Goal: Use online tool/utility: Use online tool/utility

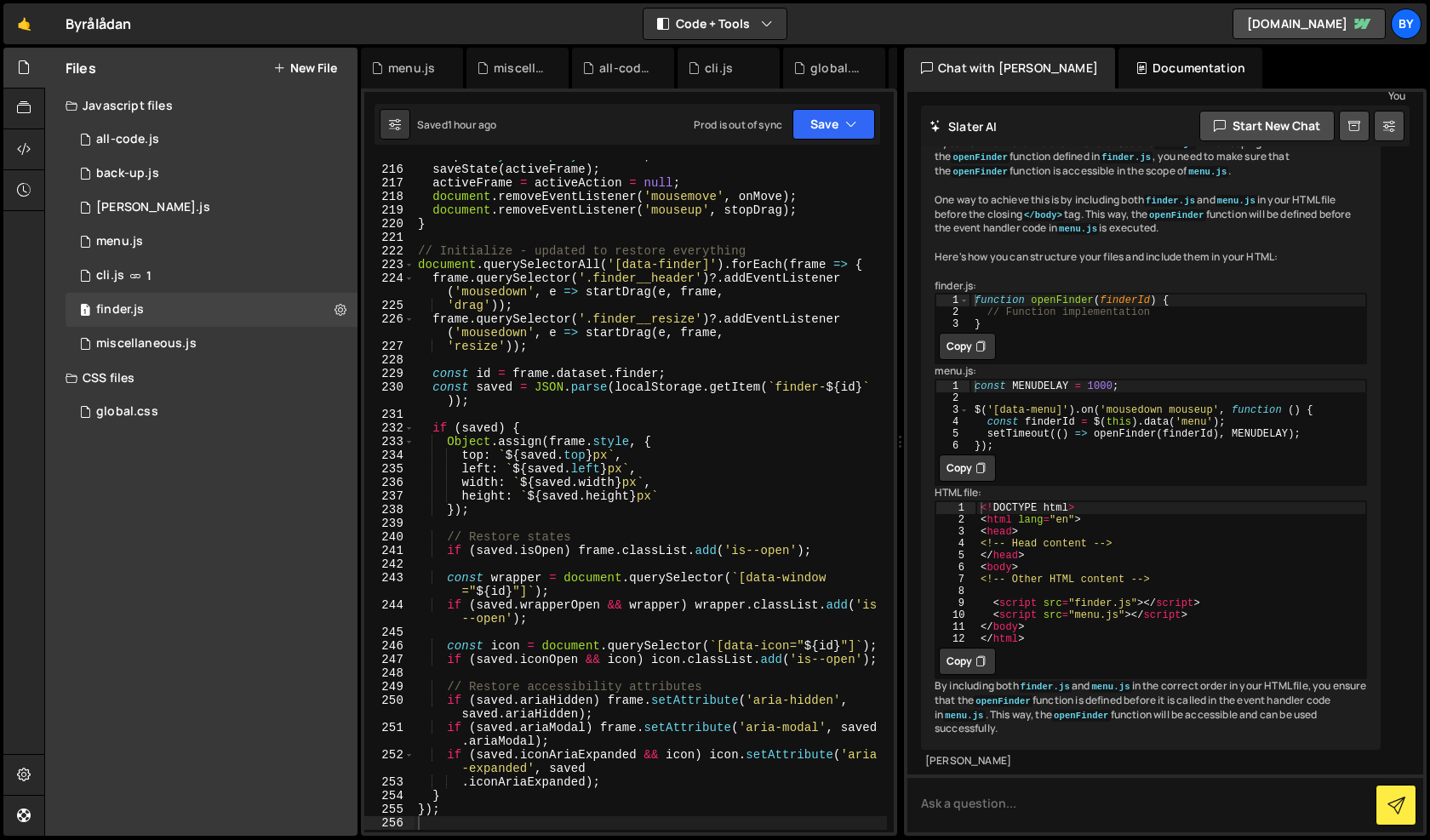
scroll to position [3675, 0]
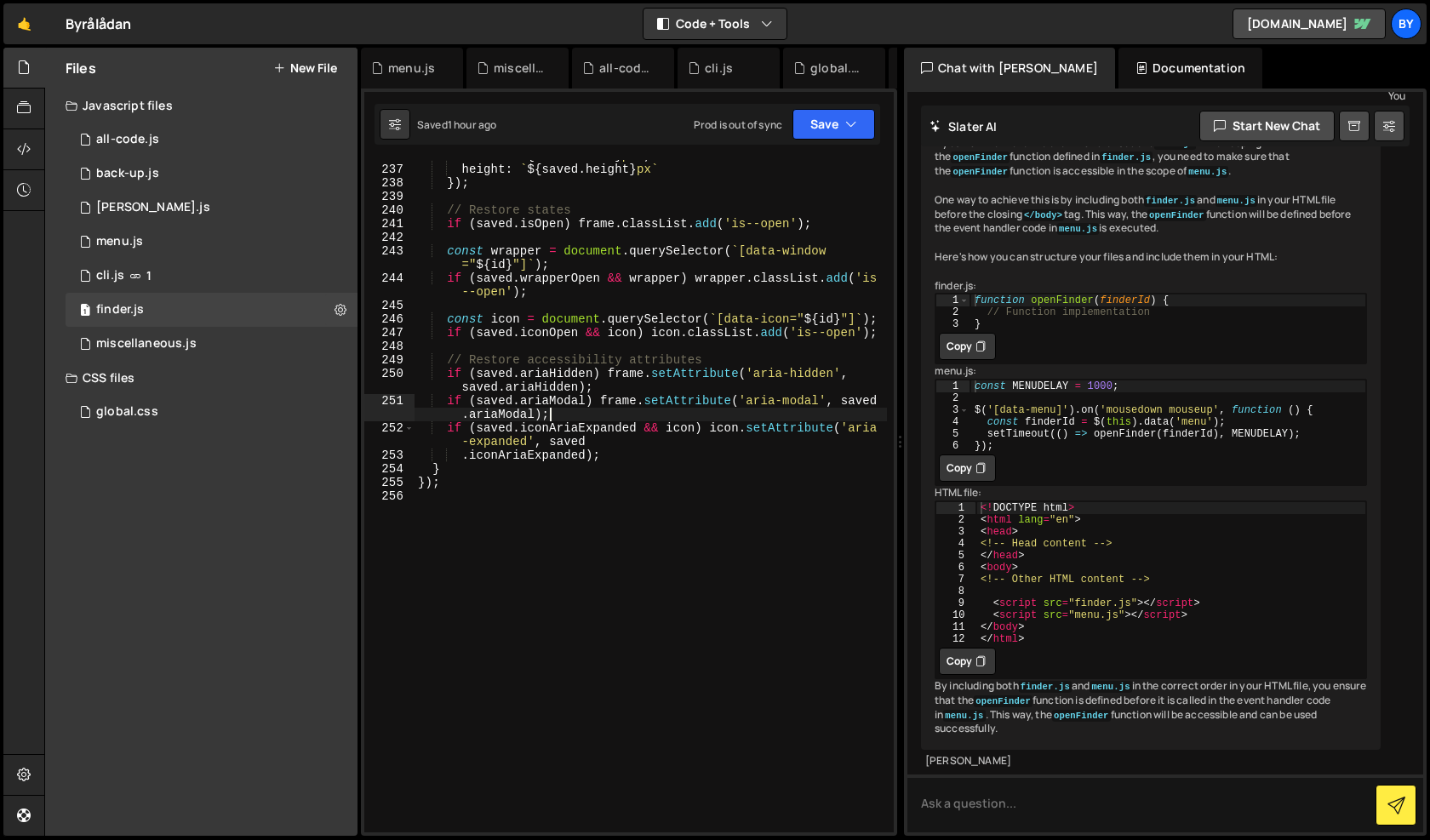
click at [653, 415] on div "width : ` ${ saved . width } px ` , height : ` ${ saved . height } px ` }) ; //…" at bounding box center [651, 498] width 472 height 700
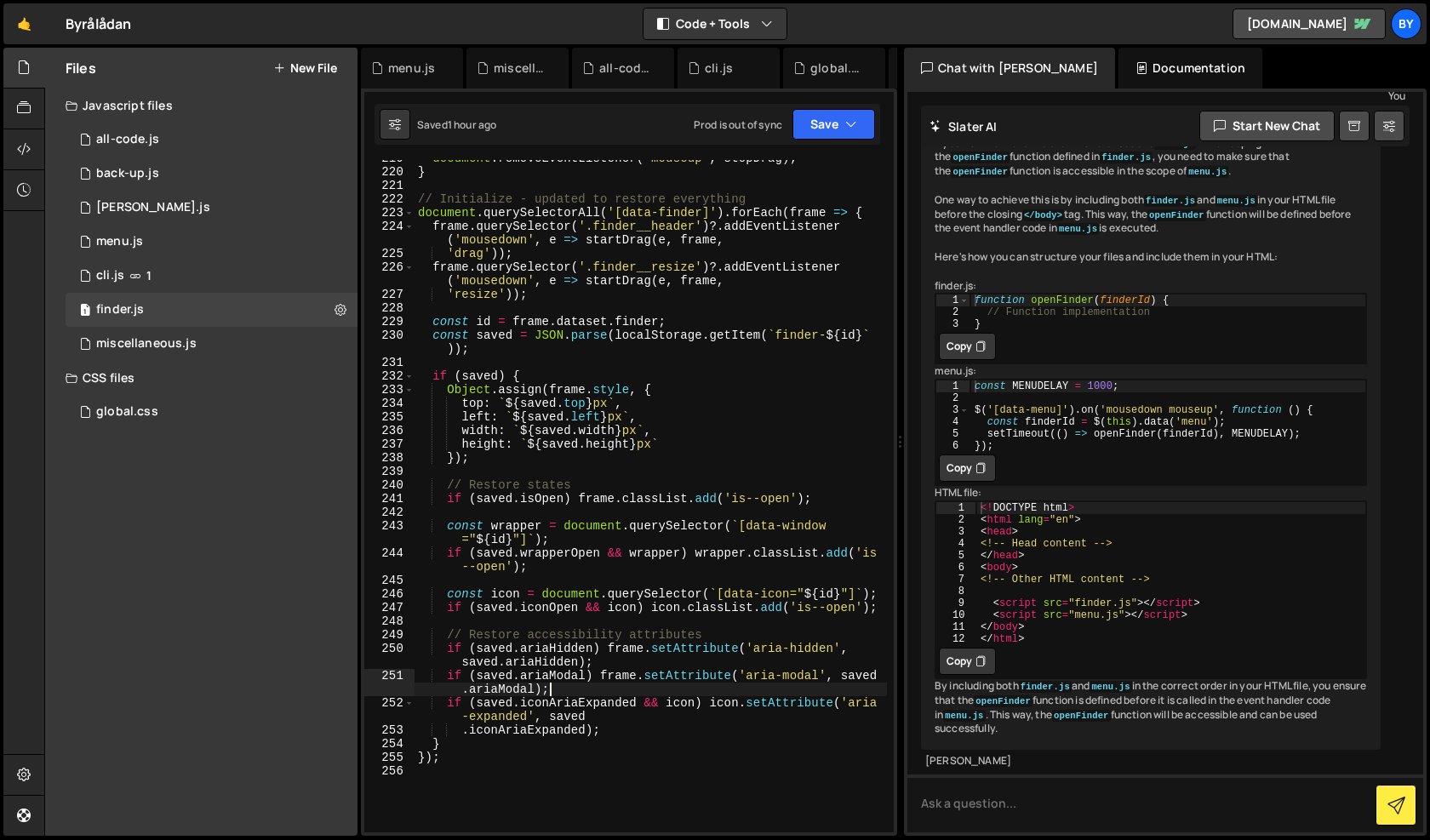
scroll to position [3068, 0]
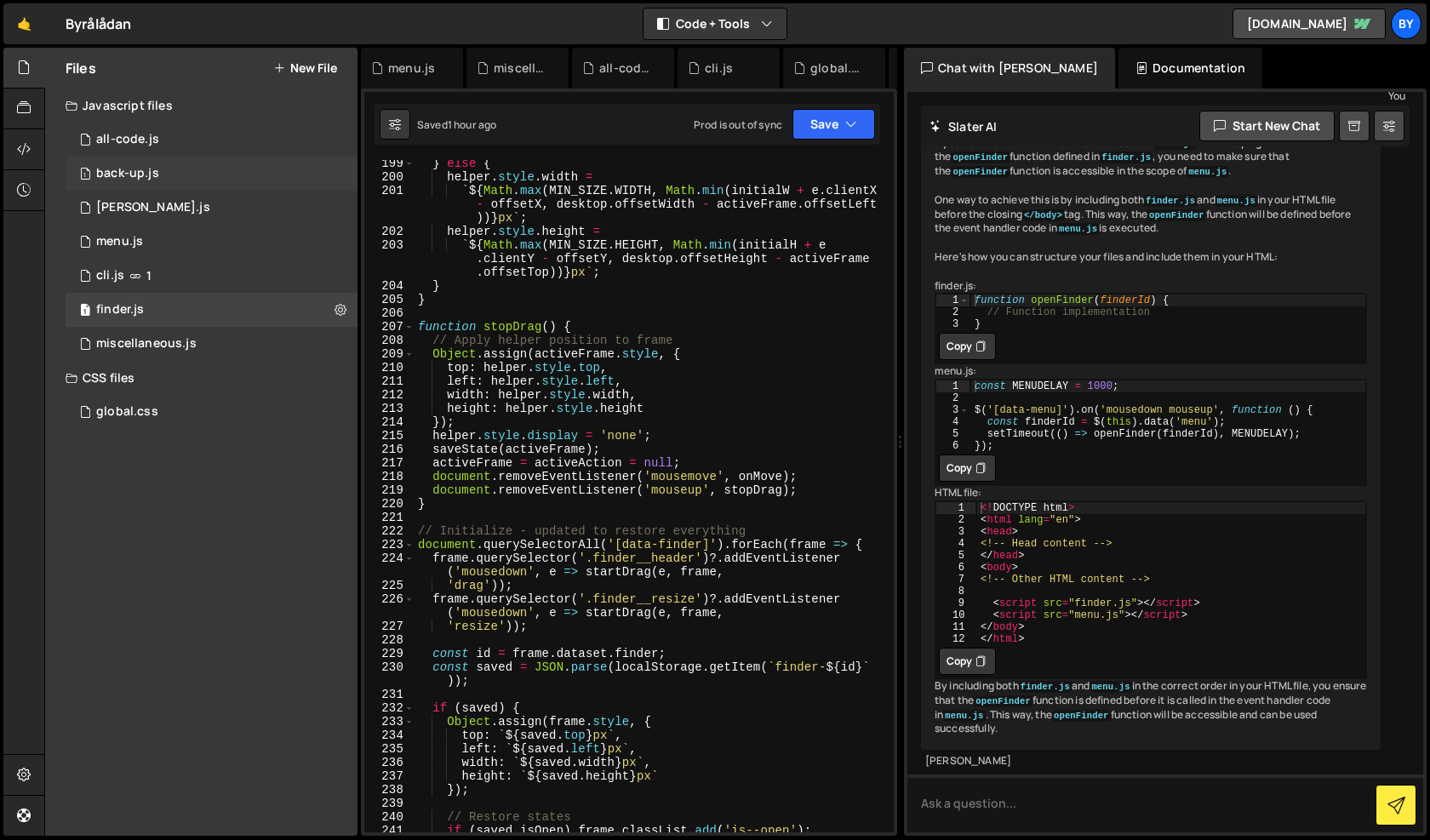
click at [198, 187] on div "1 back-up.js 0" at bounding box center [212, 173] width 292 height 34
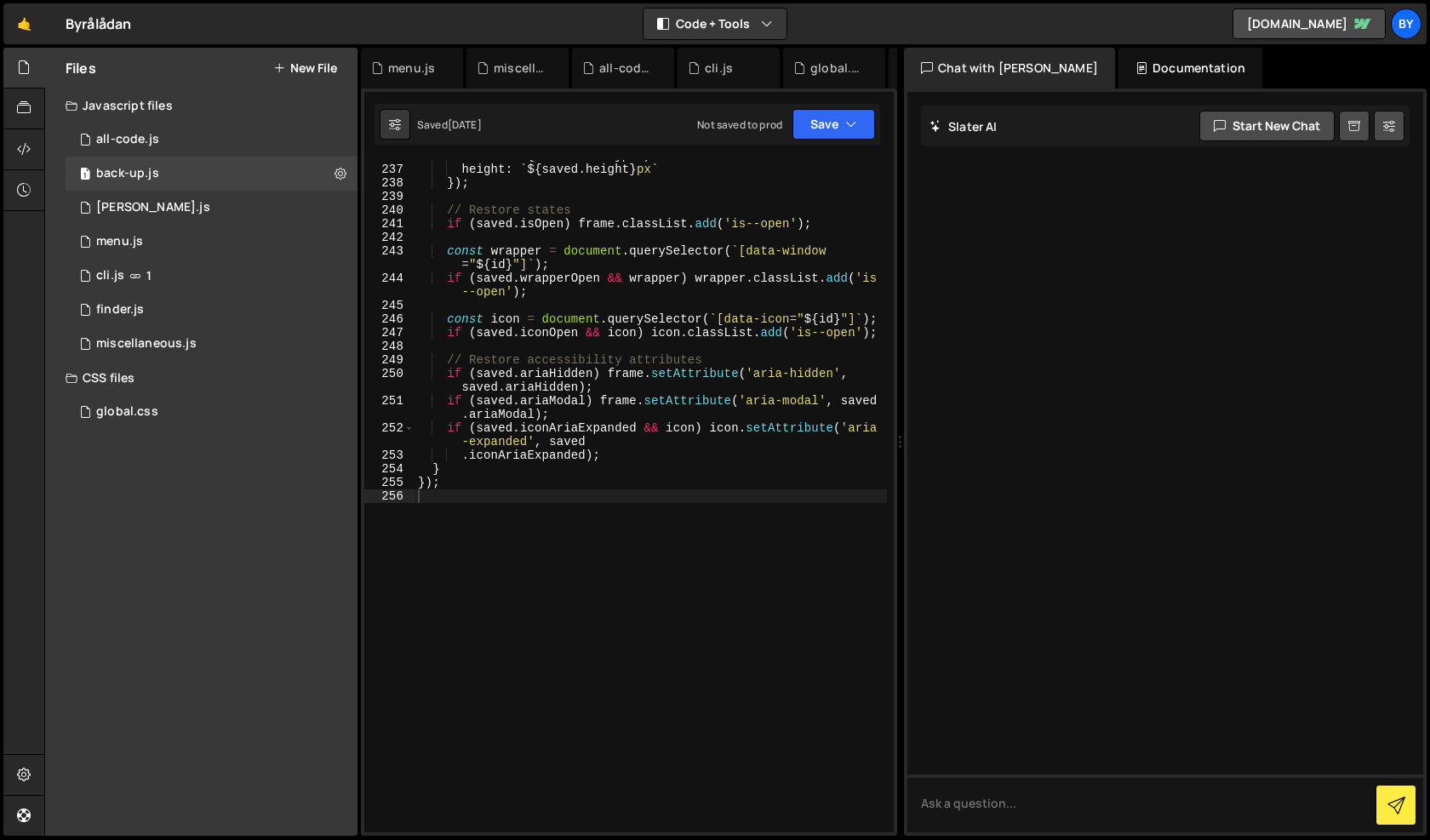
scroll to position [3675, 0]
click at [255, 225] on div "1 menu.js 0" at bounding box center [212, 241] width 292 height 34
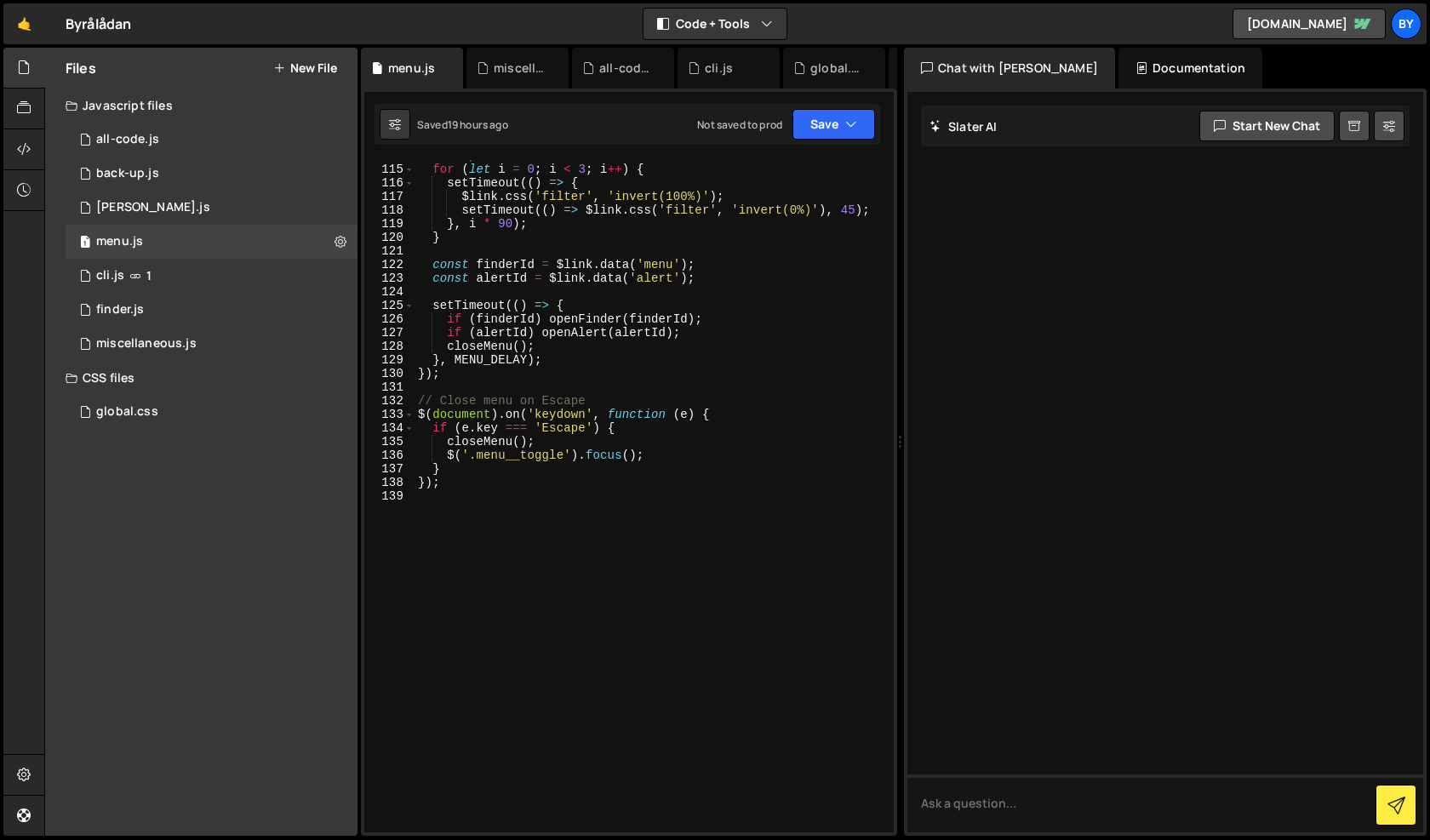
scroll to position [1728, 0]
click at [162, 265] on div "1 cli.js 1" at bounding box center [212, 275] width 292 height 34
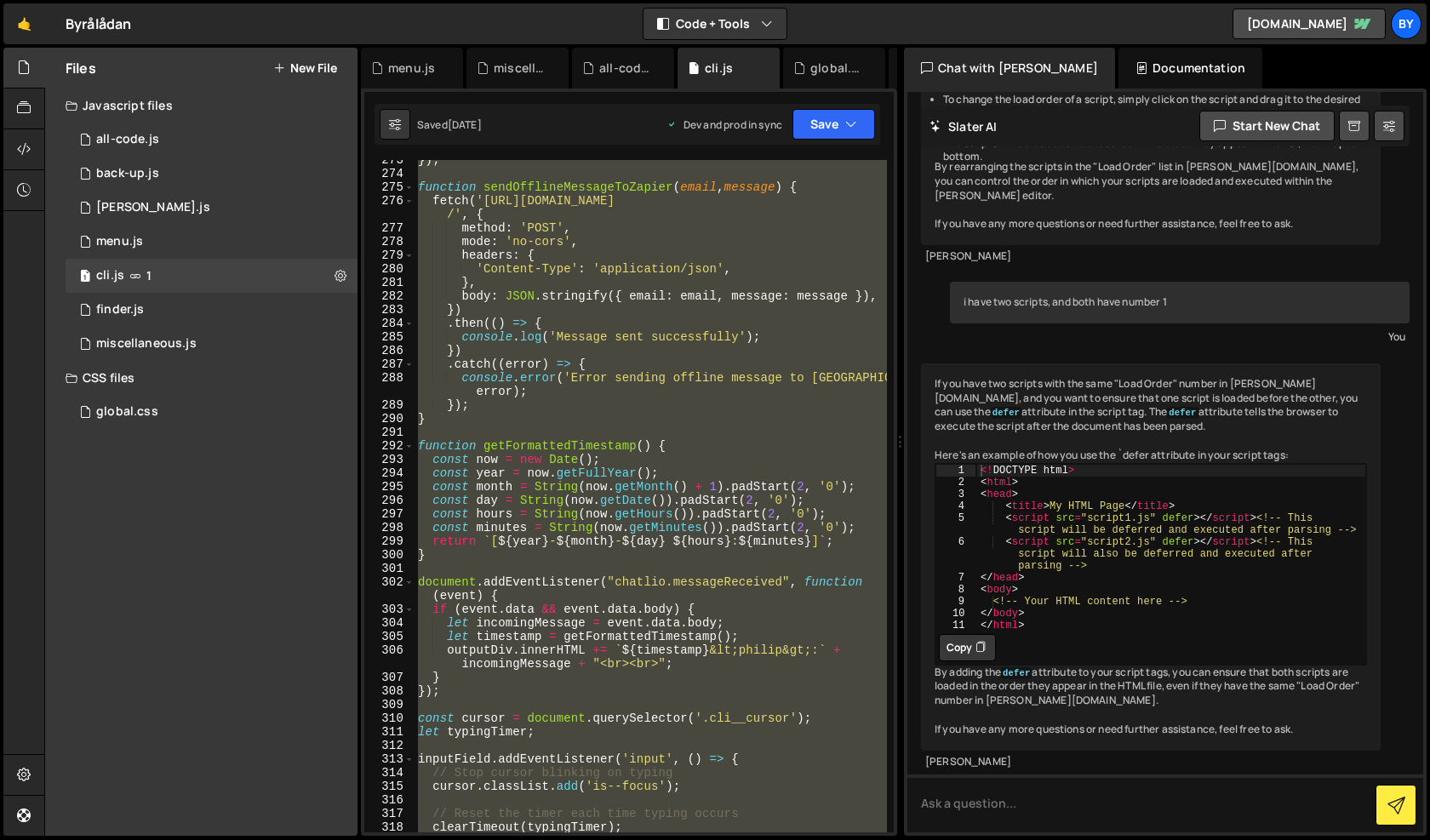
scroll to position [4669, 0]
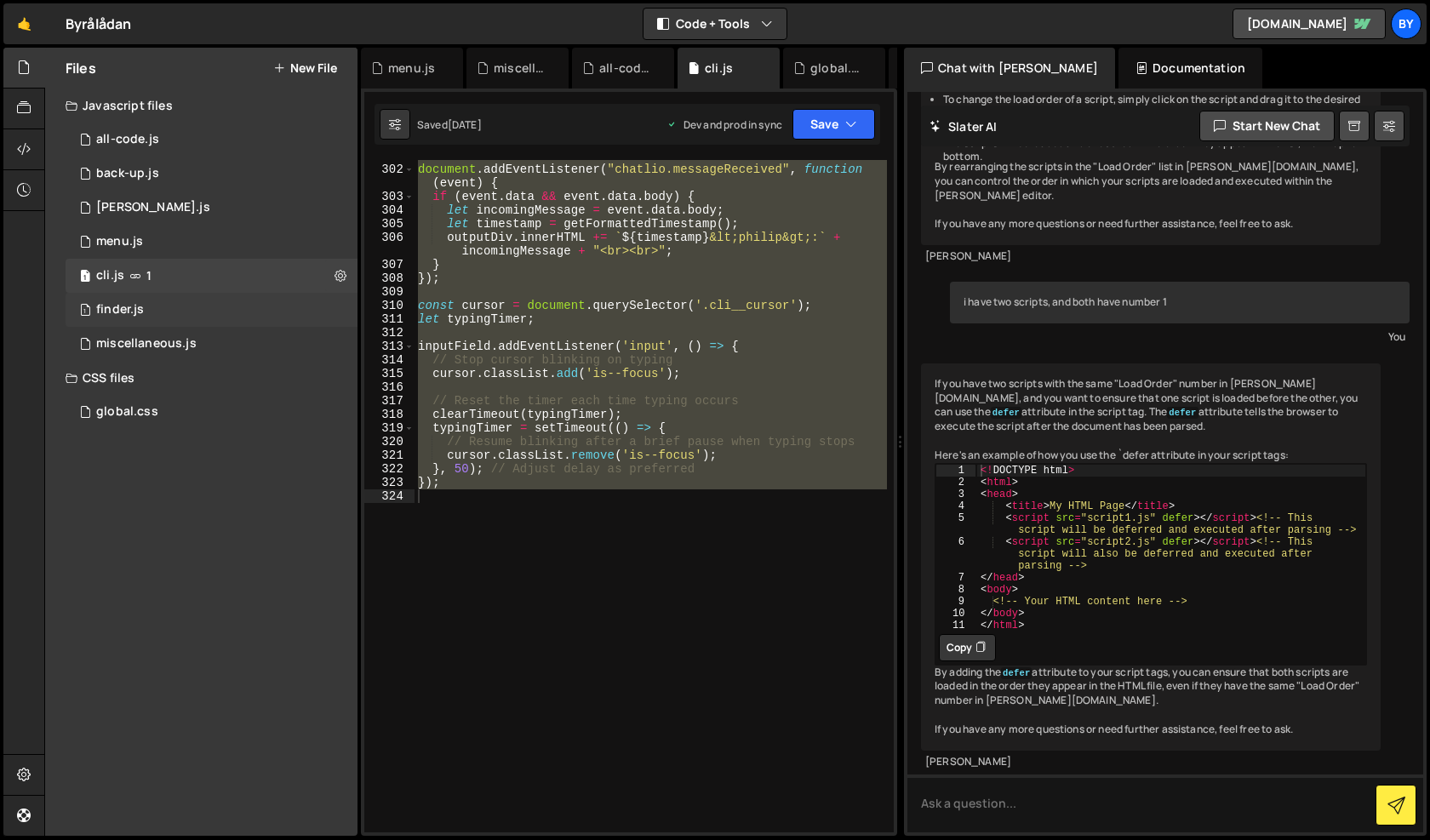
click at [140, 314] on div "finder.js" at bounding box center [119, 310] width 48 height 16
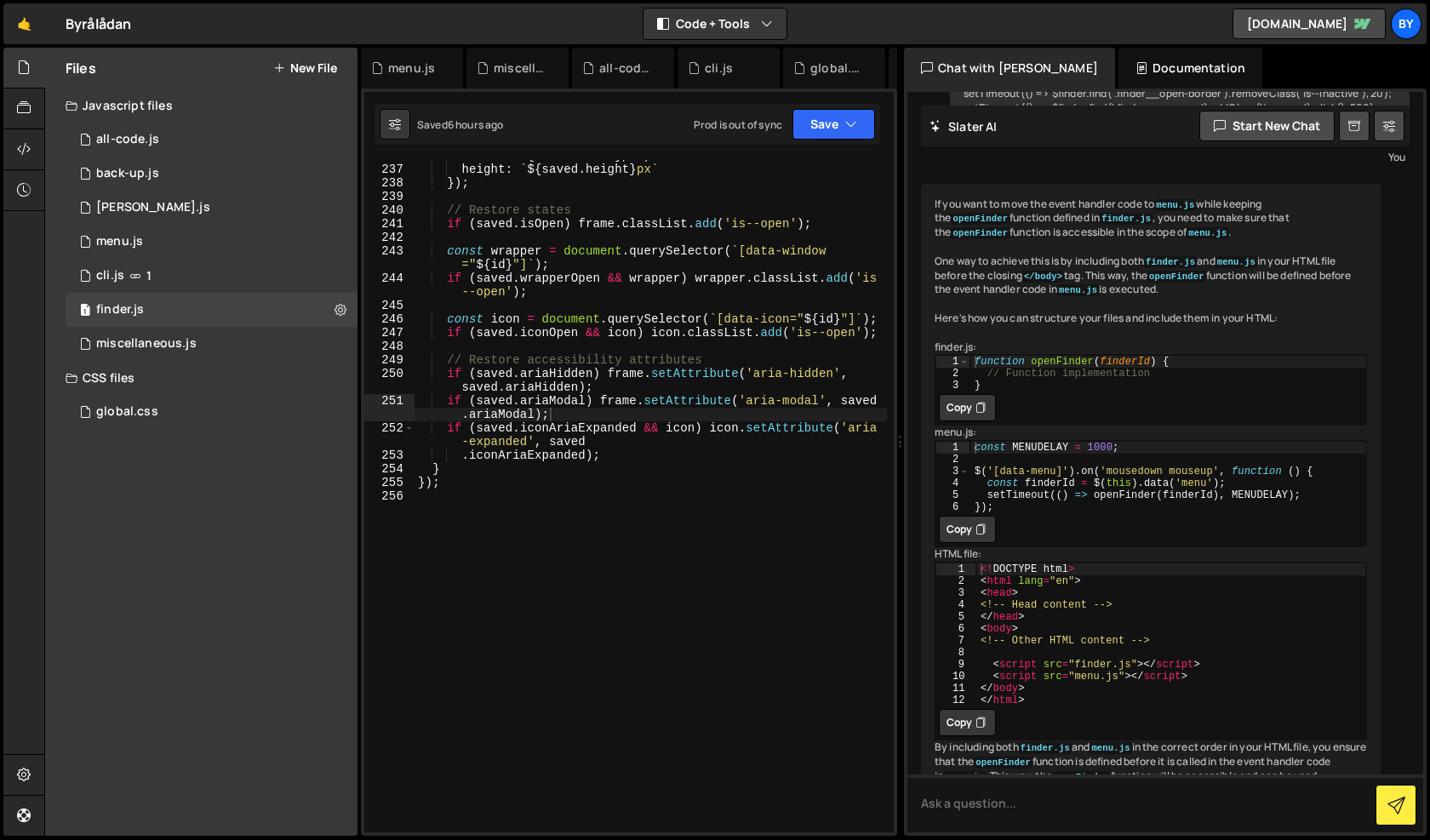
scroll to position [3675, 0]
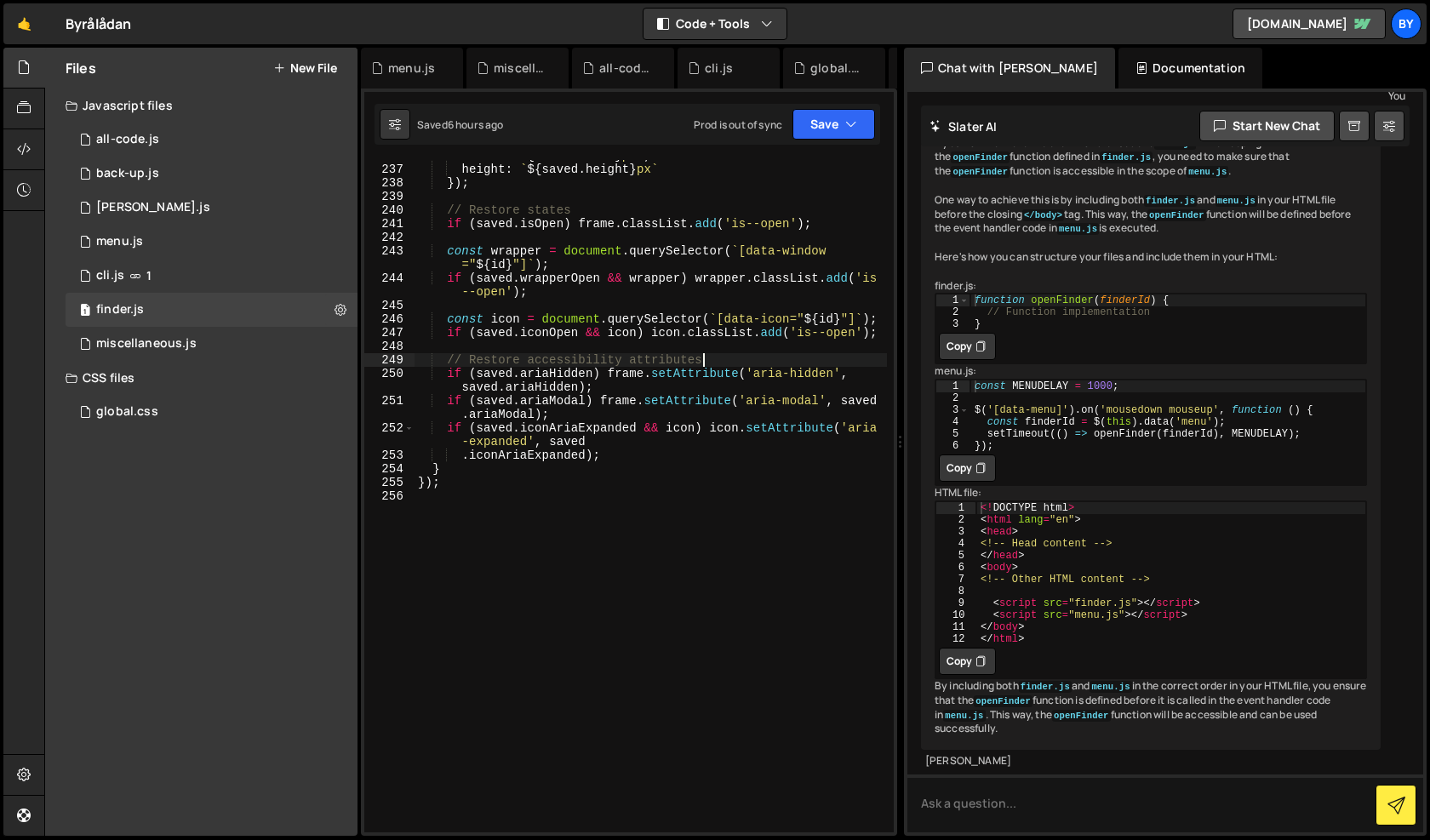
click at [708, 364] on div "width : ` ${ saved . width } px ` , height : ` ${ saved . height } px ` }) ; //…" at bounding box center [651, 498] width 472 height 700
type textarea "});"
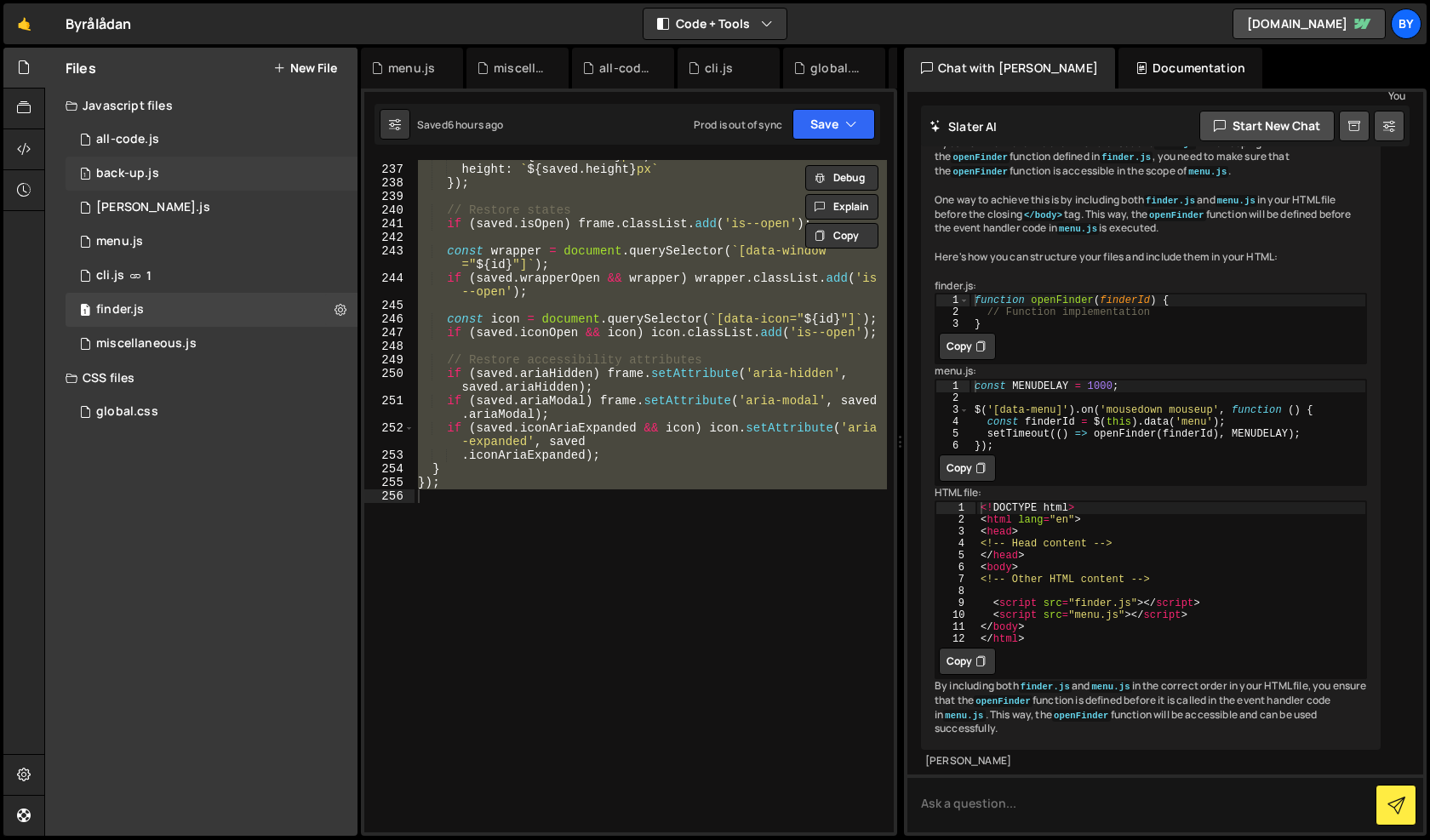
click at [224, 180] on div "1 back-up.js 0" at bounding box center [212, 173] width 292 height 34
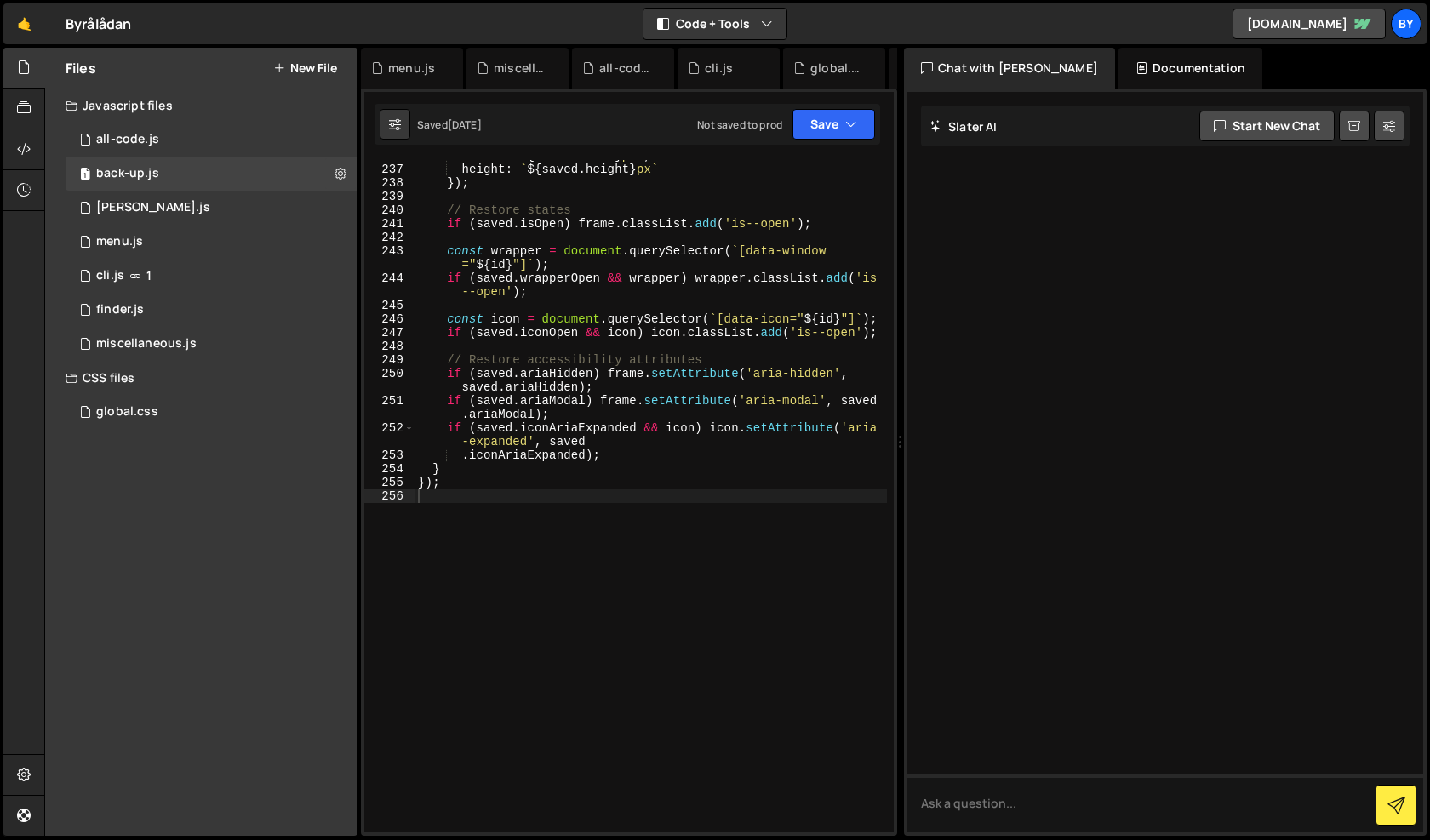
scroll to position [0, 0]
click at [542, 267] on div "width : ` ${ saved . width } px ` , height : ` ${ saved . height } px ` }) ; //…" at bounding box center [651, 498] width 472 height 700
type textarea "});"
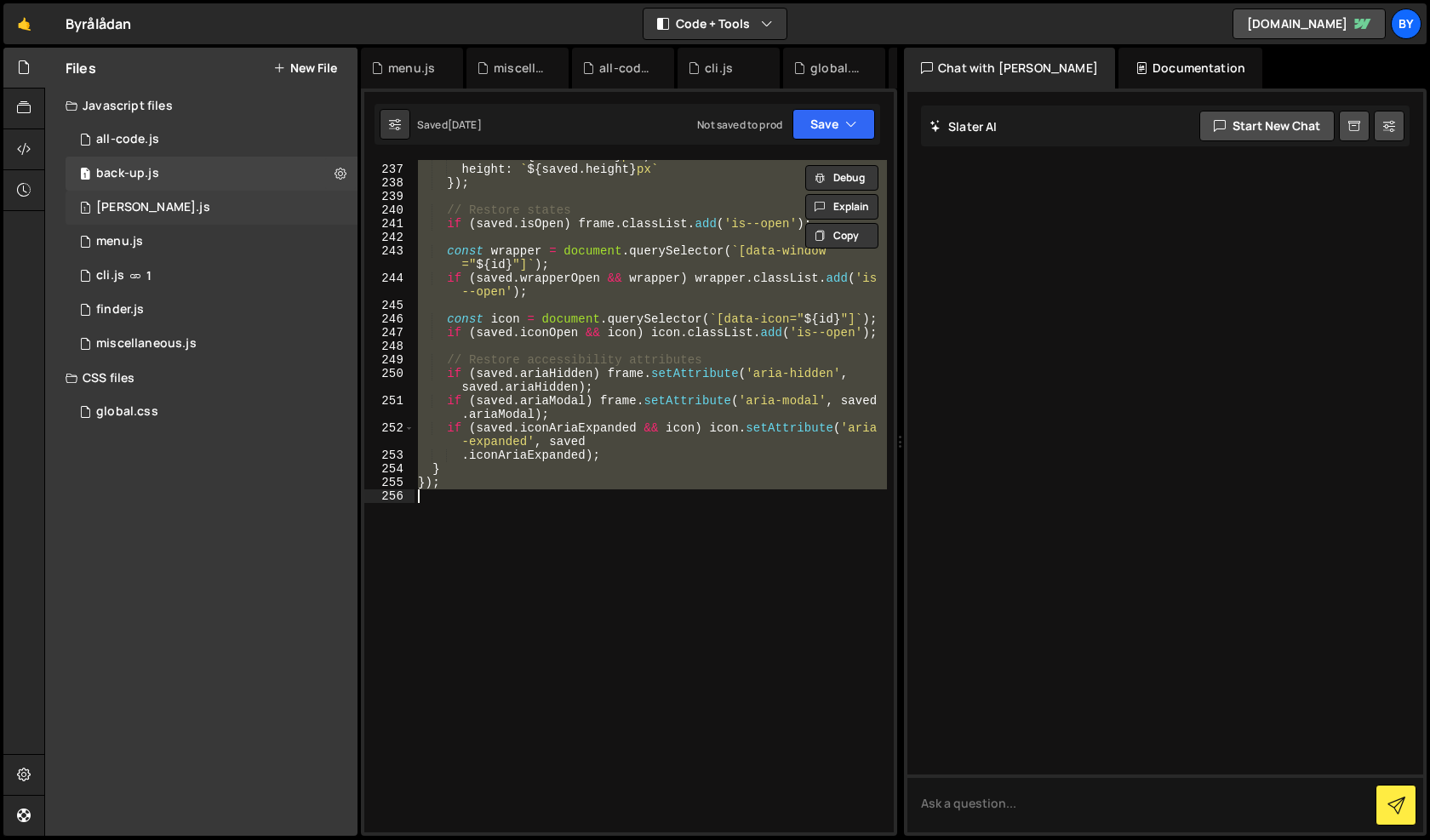
click at [111, 197] on div "1 [PERSON_NAME].js 0" at bounding box center [212, 207] width 292 height 34
click at [615, 293] on div "width : ` ${ saved . width } px ` , height : ` ${ saved . height } px ` }) ; //…" at bounding box center [651, 496] width 472 height 672
type textarea "});"
paste textarea
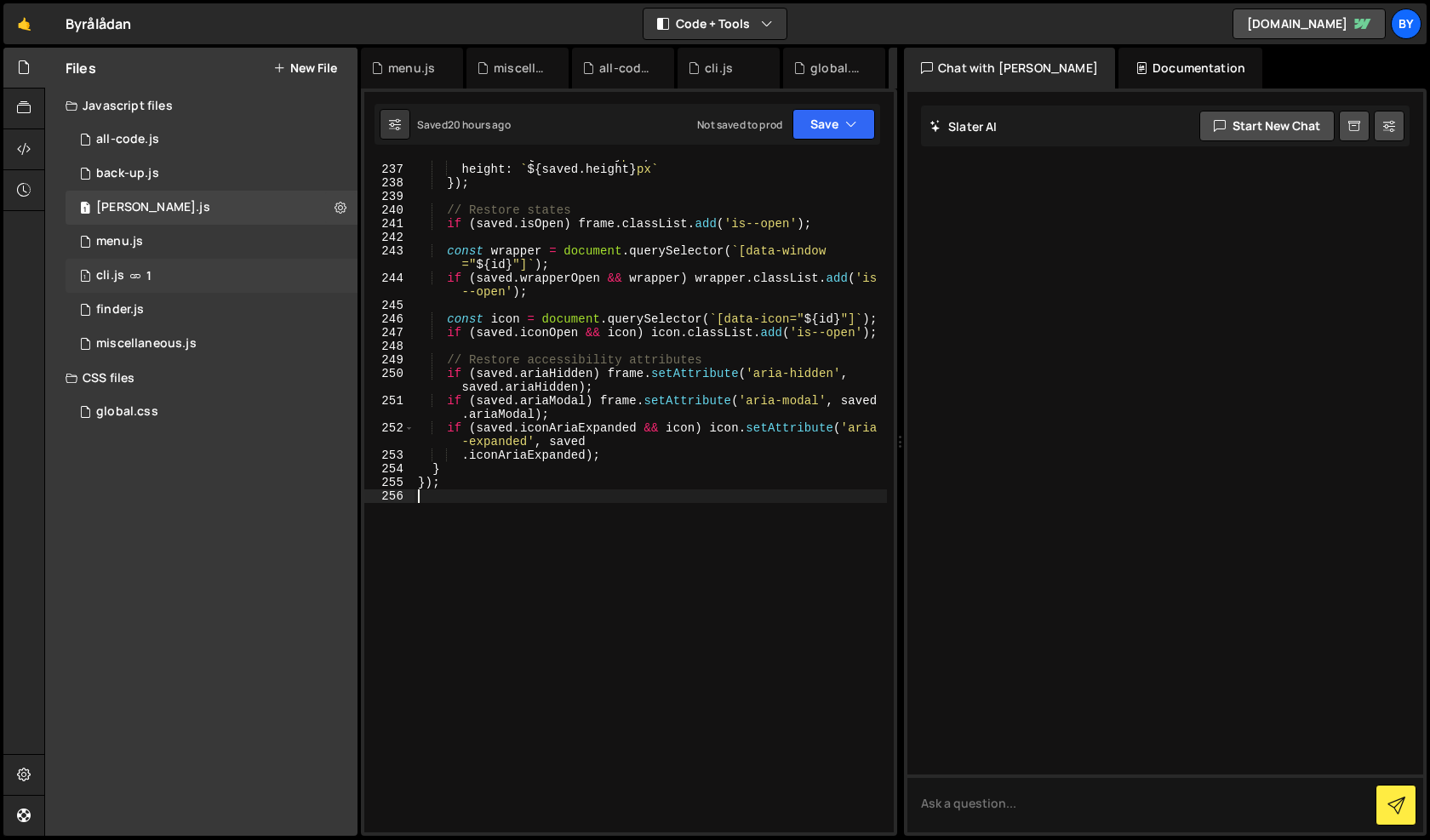
click at [215, 280] on div "1 cli.js 1" at bounding box center [212, 275] width 292 height 34
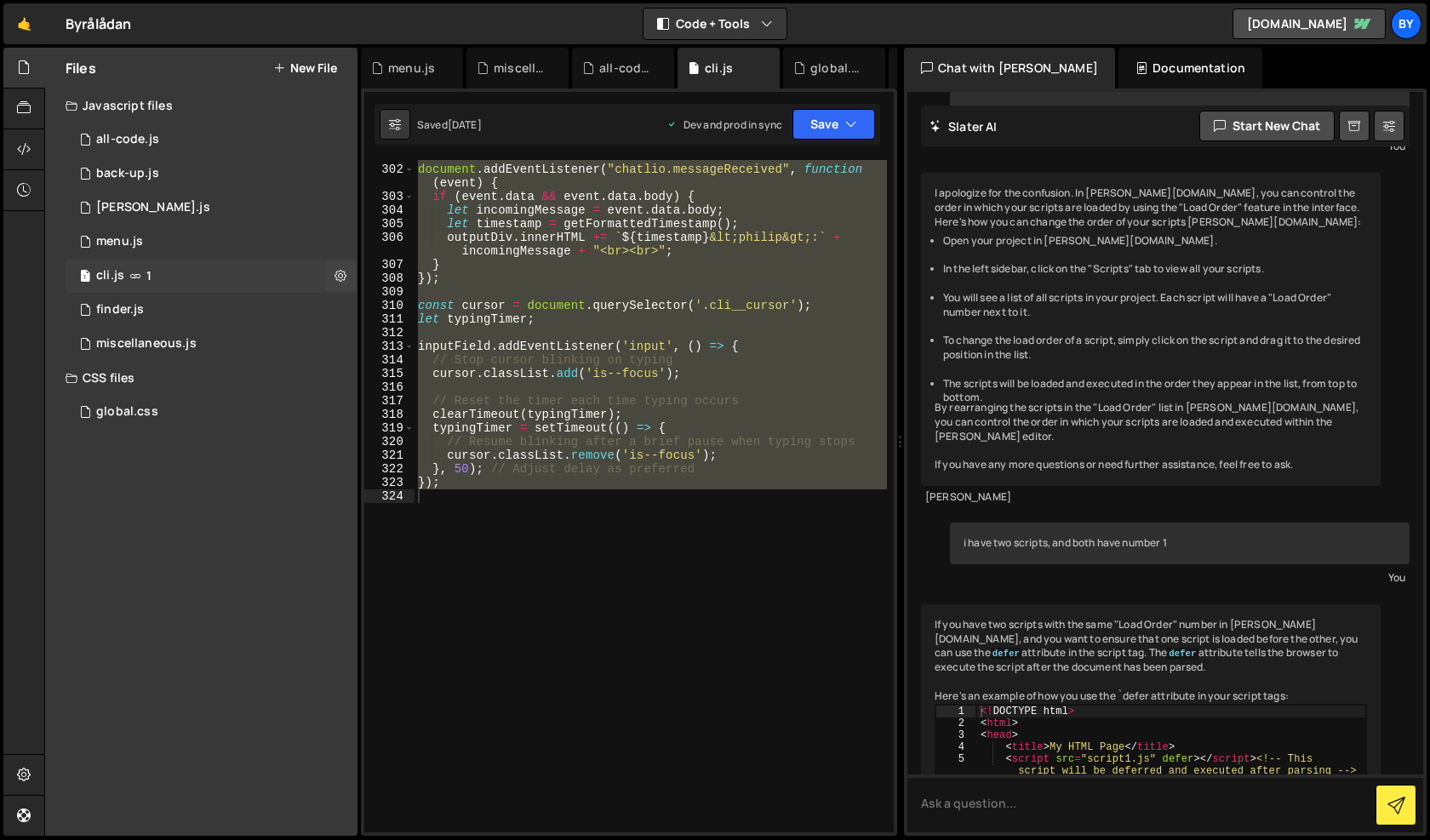
scroll to position [1690, 0]
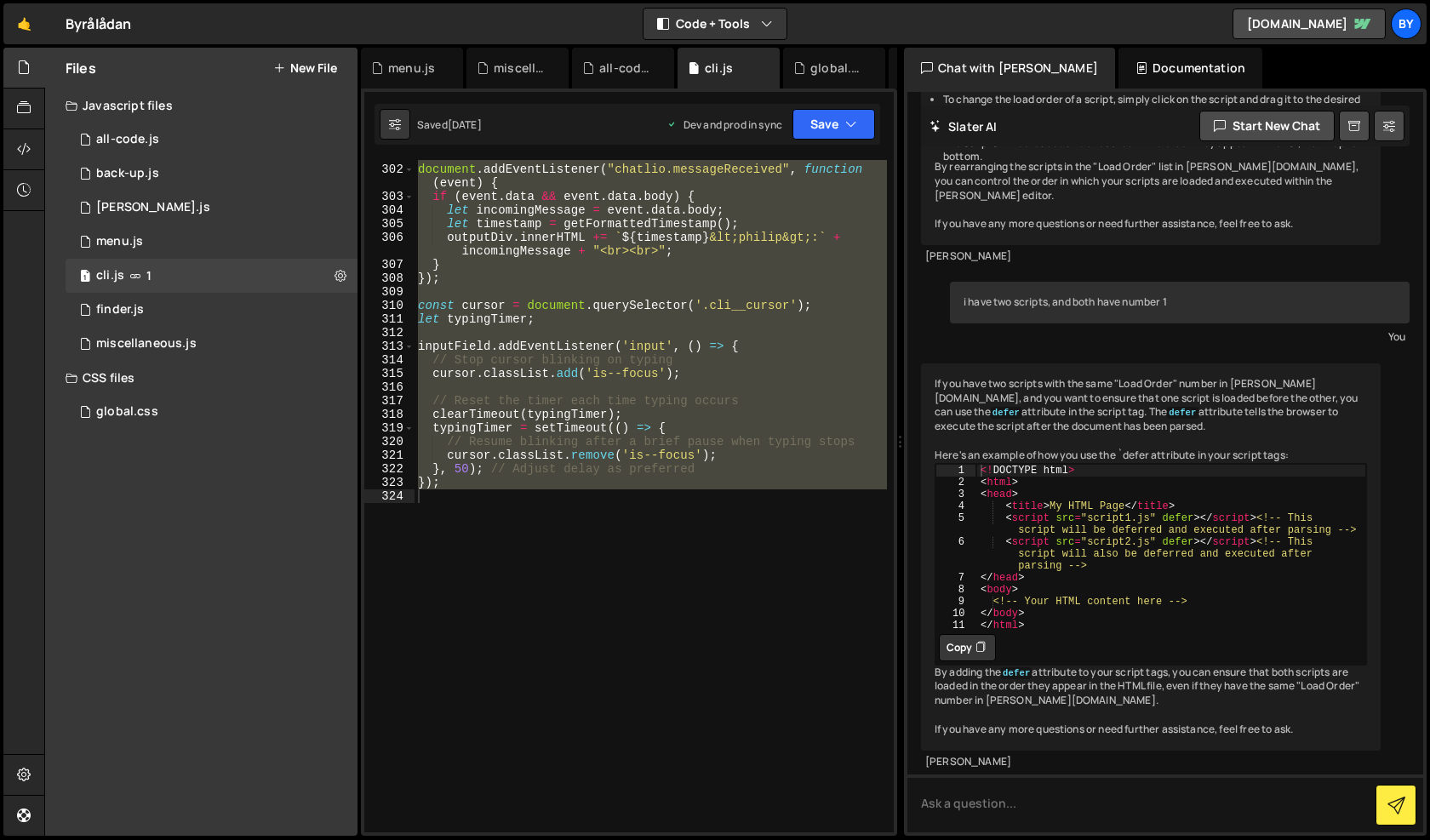
click at [656, 369] on div "document . addEventListener ( "chatlio.messageReceived" , function ( event ) { …" at bounding box center [651, 496] width 472 height 672
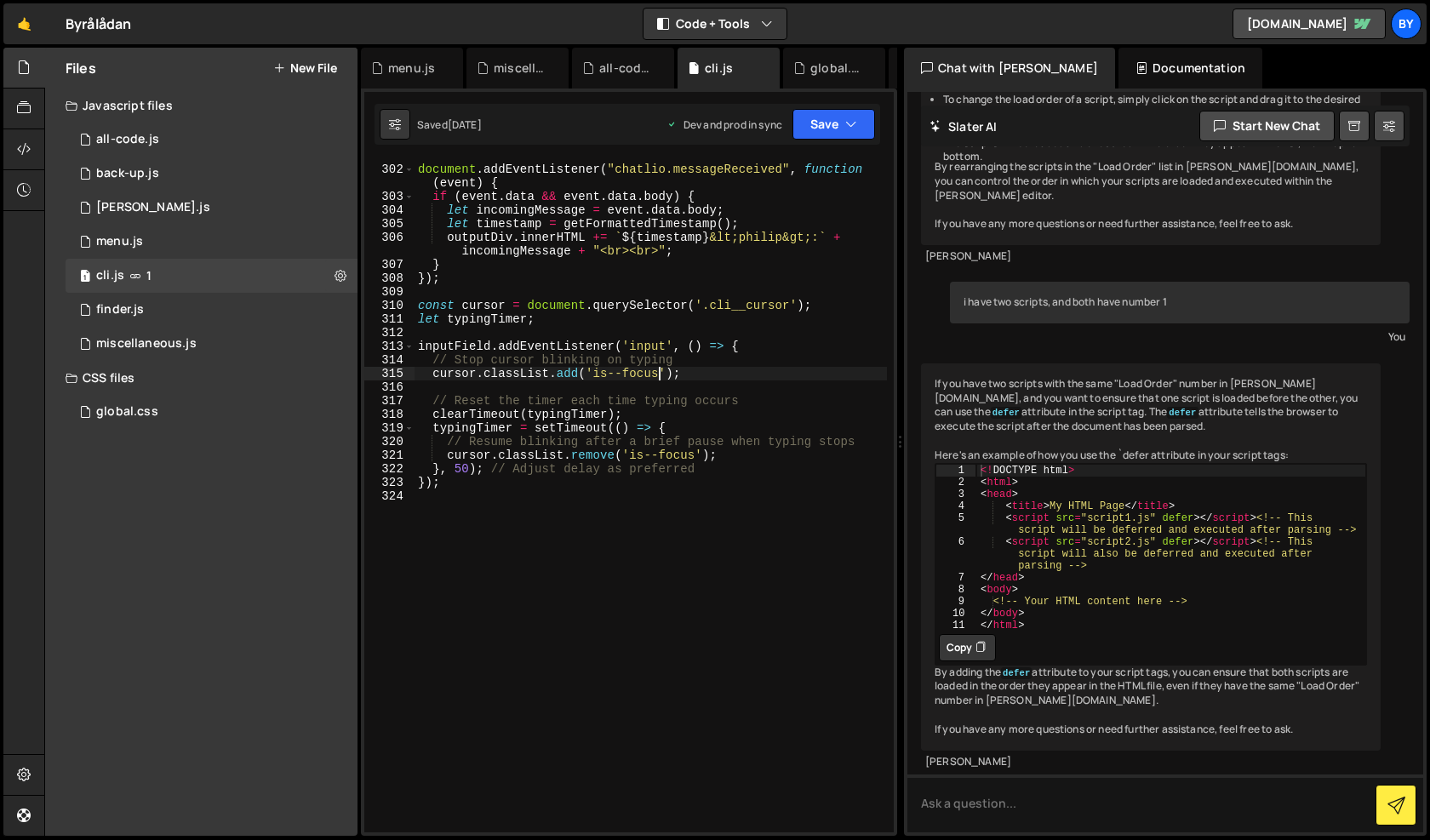
click at [643, 468] on div "document . addEventListener ( "chatlio.messageReceived" , function ( event ) { …" at bounding box center [651, 498] width 472 height 700
type textarea "});"
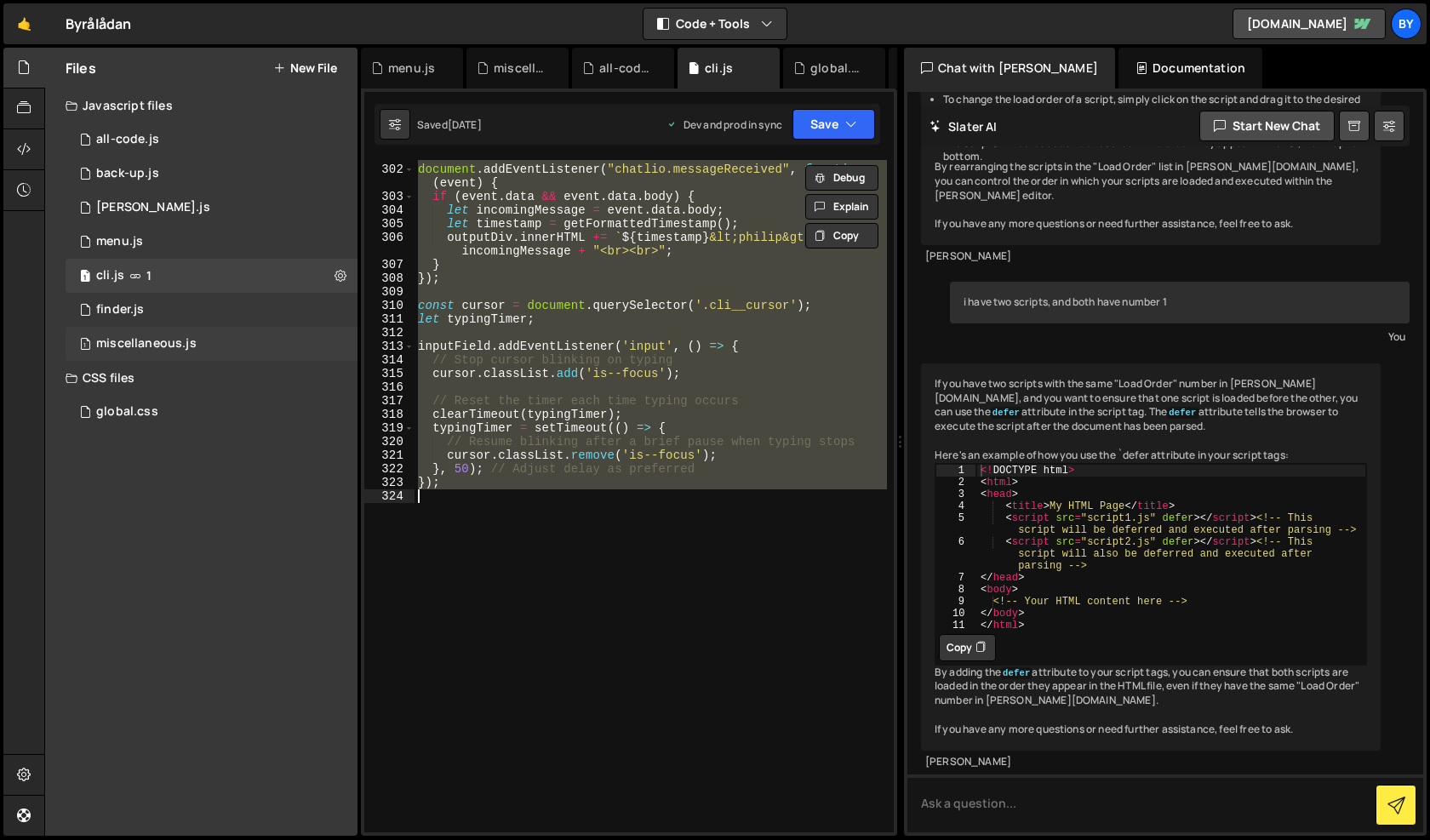
drag, startPoint x: 174, startPoint y: 317, endPoint x: 232, endPoint y: 350, distance: 66.7
click at [174, 317] on div "1 finder.js 0" at bounding box center [212, 310] width 292 height 34
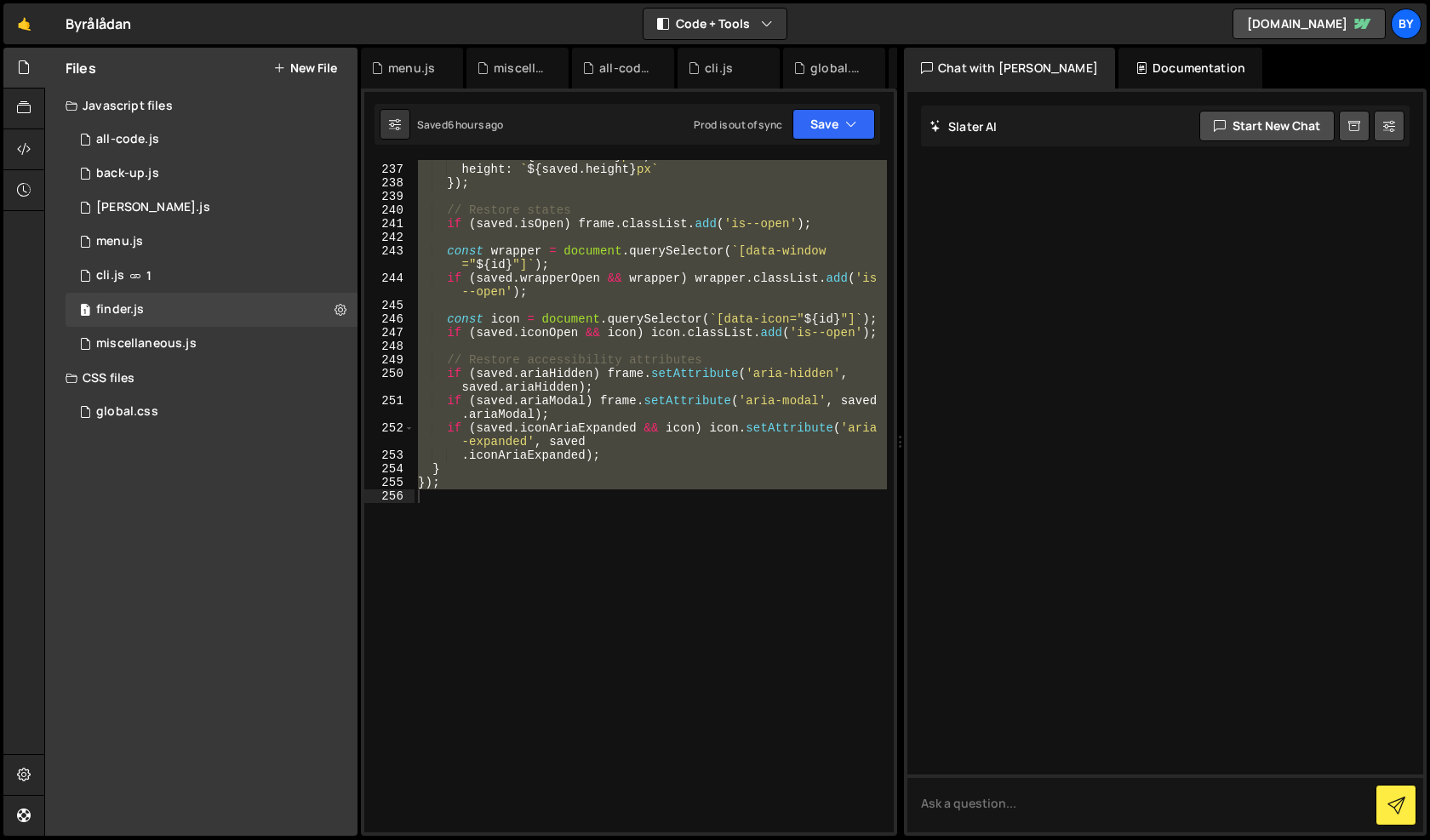
scroll to position [0, 0]
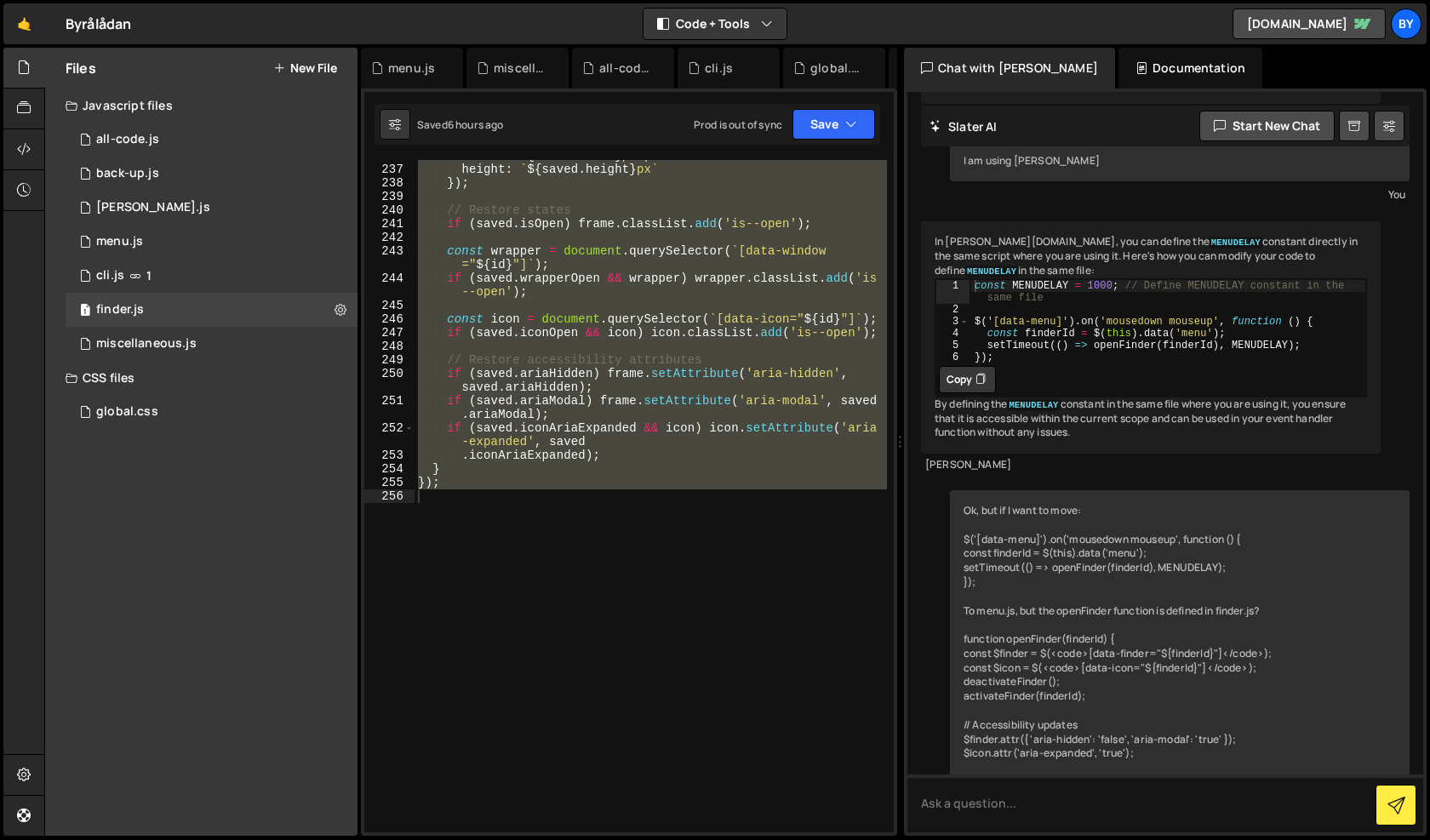
click at [694, 502] on div "width : ` ${ saved . width } px ` , height : ` ${ saved . height } px ` }) ; //…" at bounding box center [651, 496] width 472 height 672
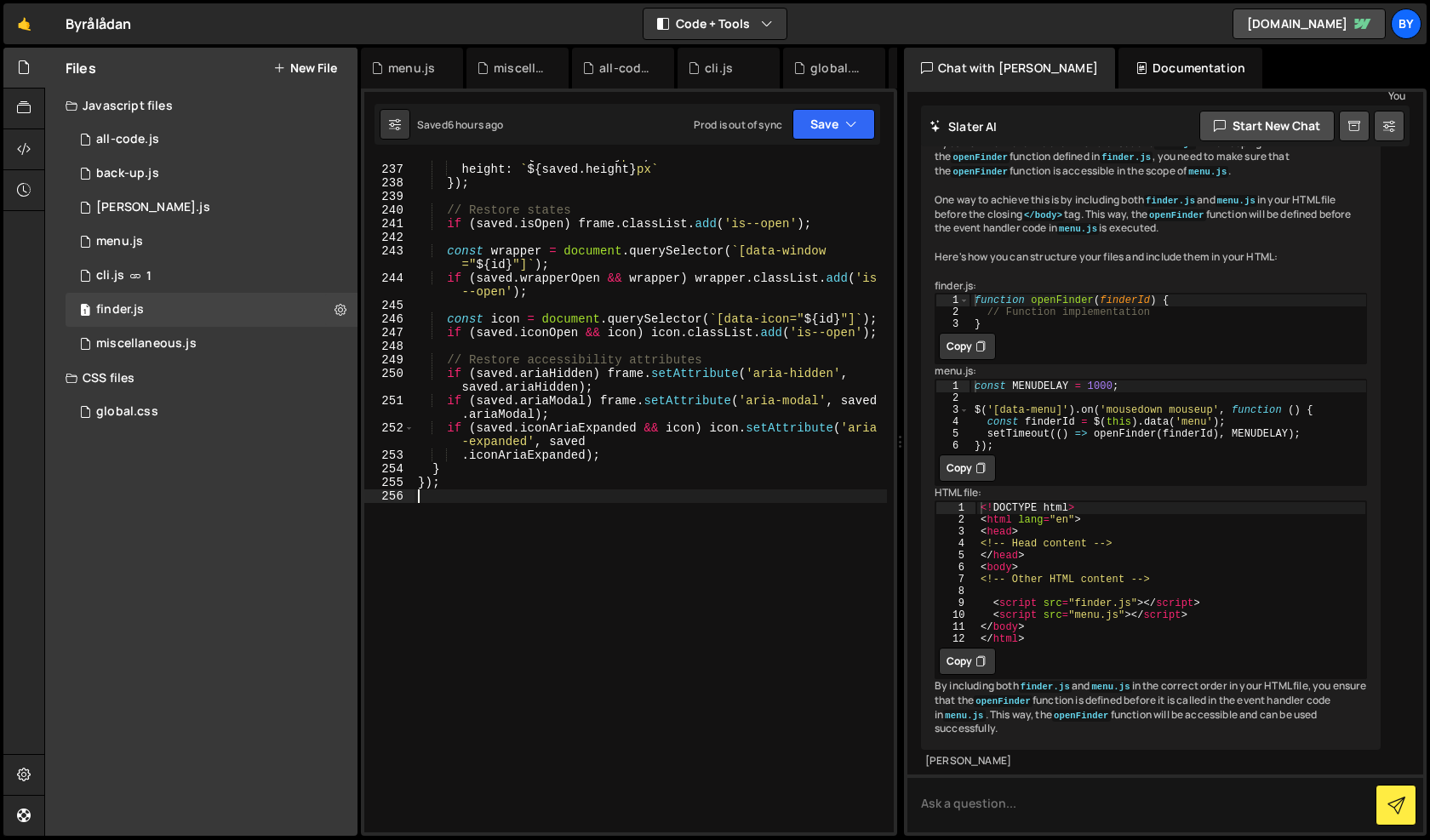
scroll to position [1508, 0]
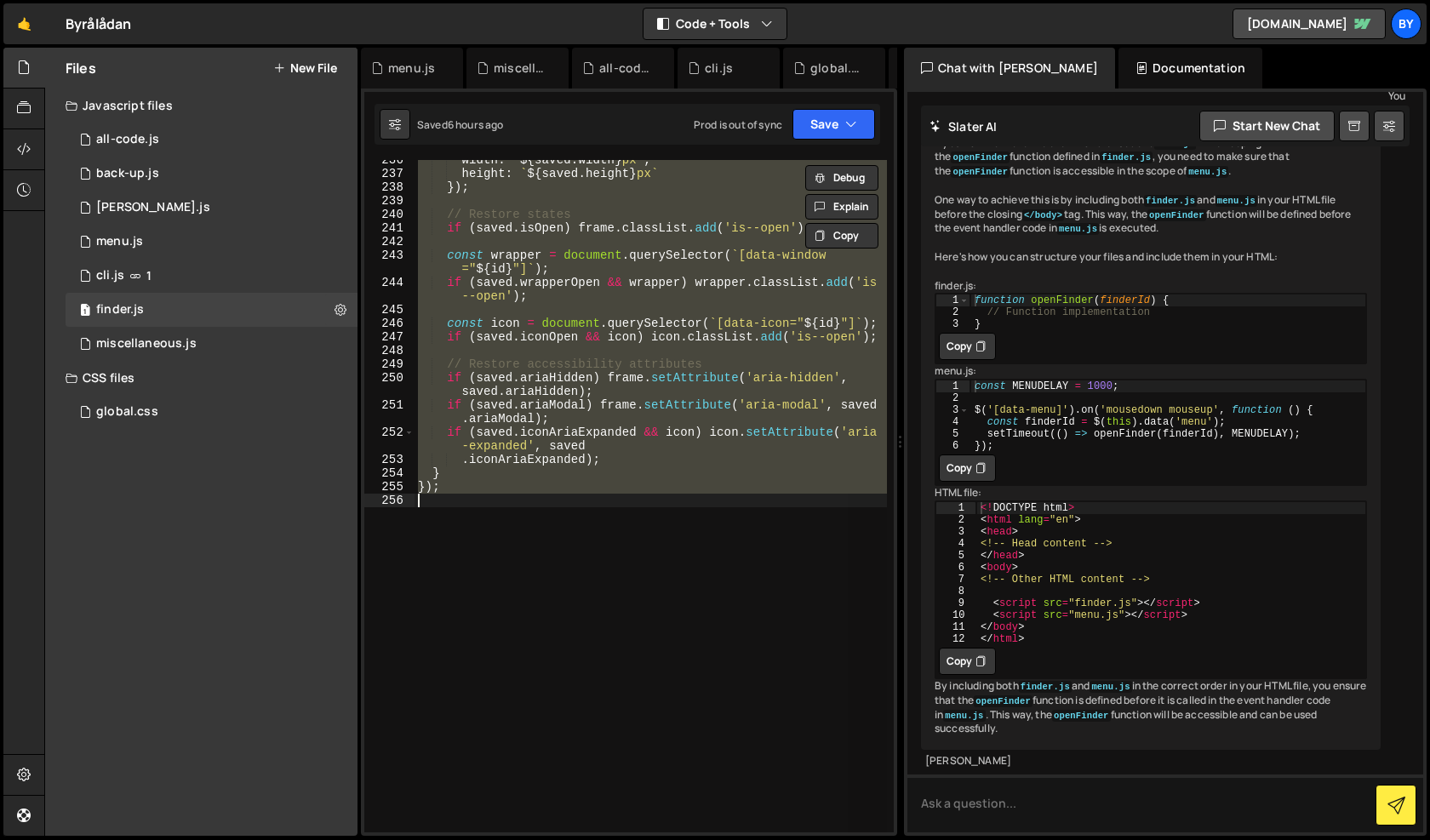
click at [547, 341] on div "width : ` ${ saved . width } px ` , height : ` ${ saved . height } px ` }) ; //…" at bounding box center [651, 496] width 472 height 672
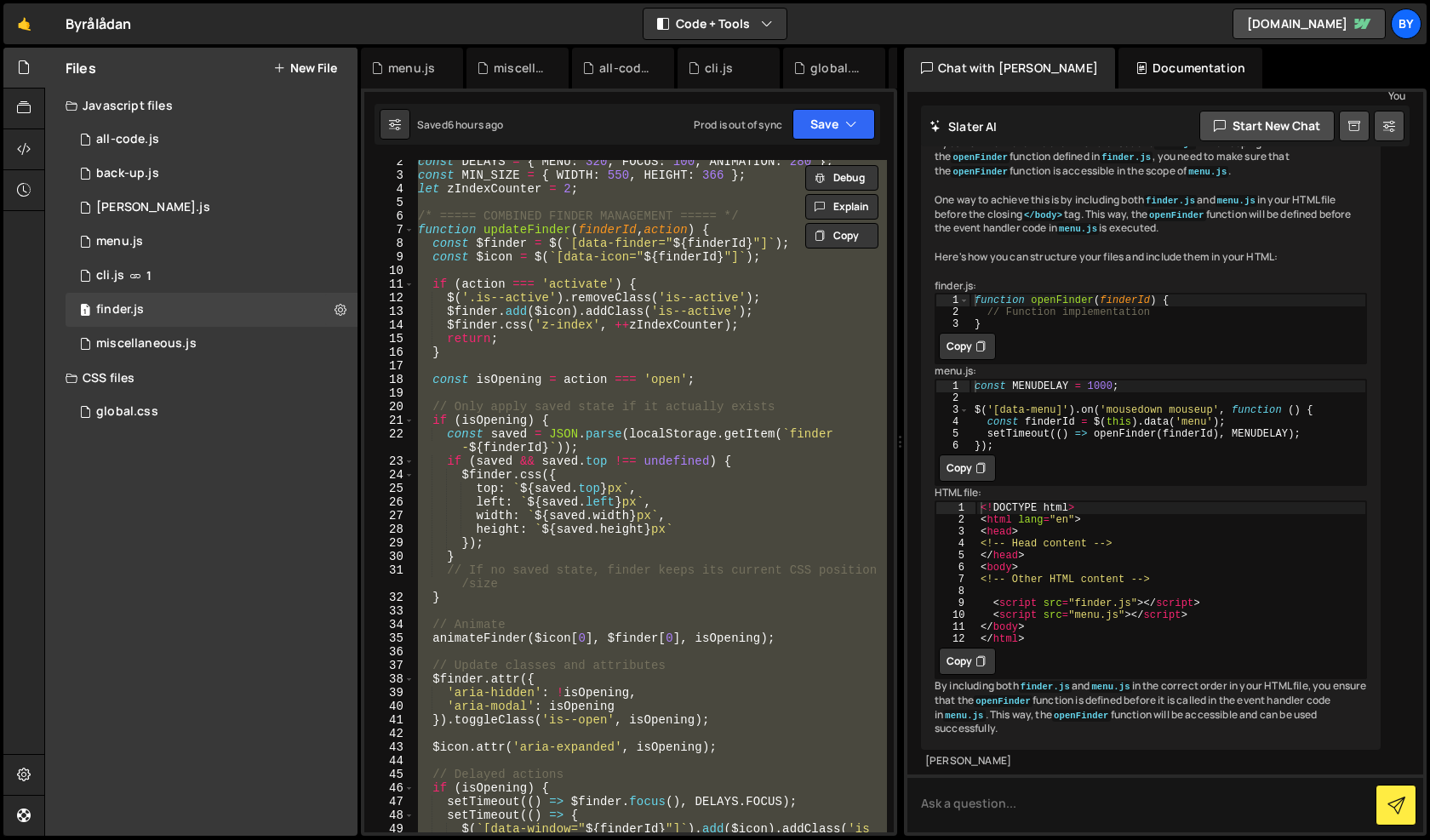
scroll to position [0, 0]
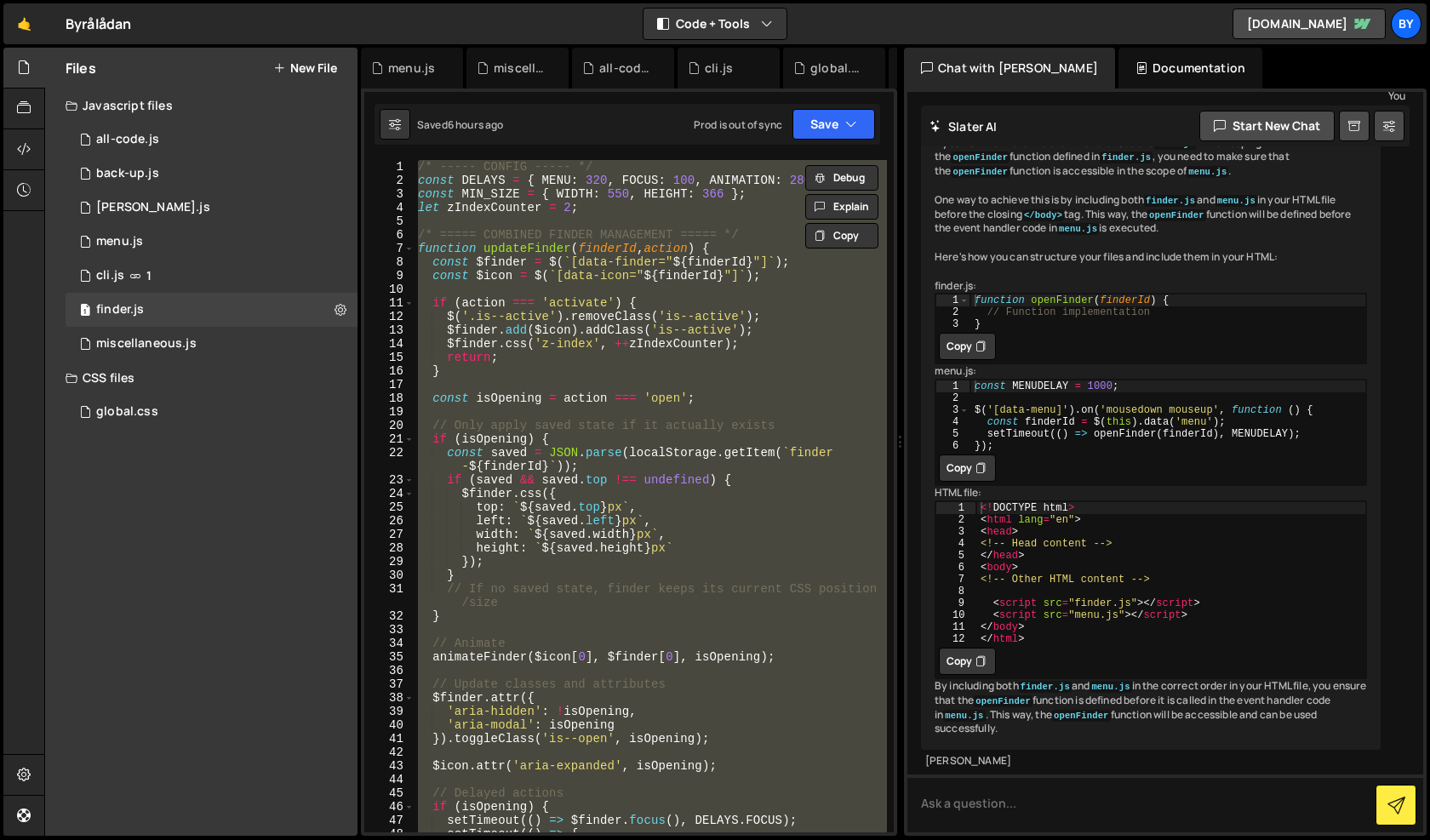
click at [633, 436] on div "/* ----- CONFIG ----- */ const DELAYS = { MENU : 320 , FOCUS : 100 , ANIMATION …" at bounding box center [651, 496] width 472 height 672
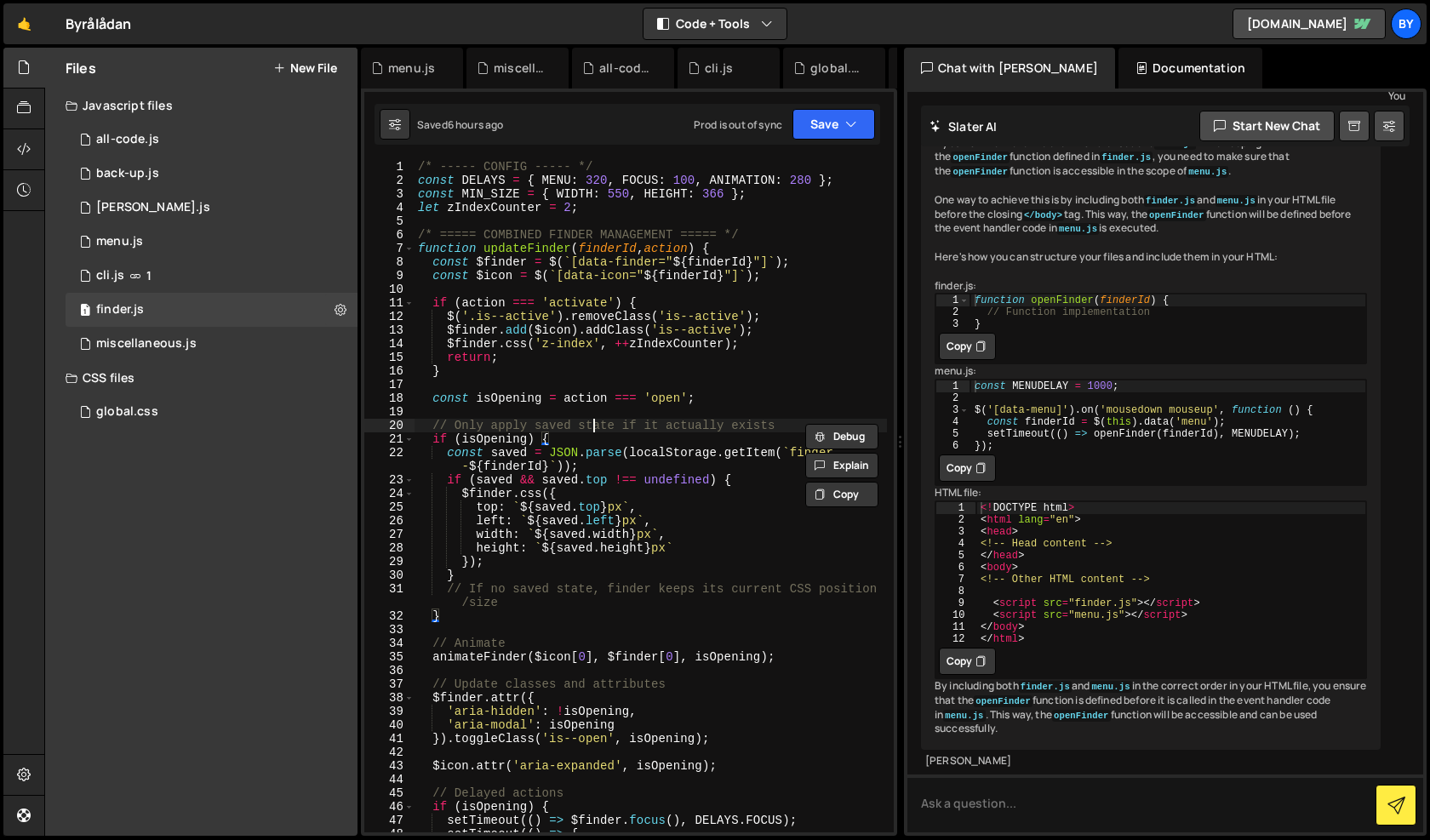
click at [596, 420] on div "/* ----- CONFIG ----- */ const DELAYS = { MENU : 320 , FOCUS : 100 , ANIMATION …" at bounding box center [651, 516] width 472 height 714
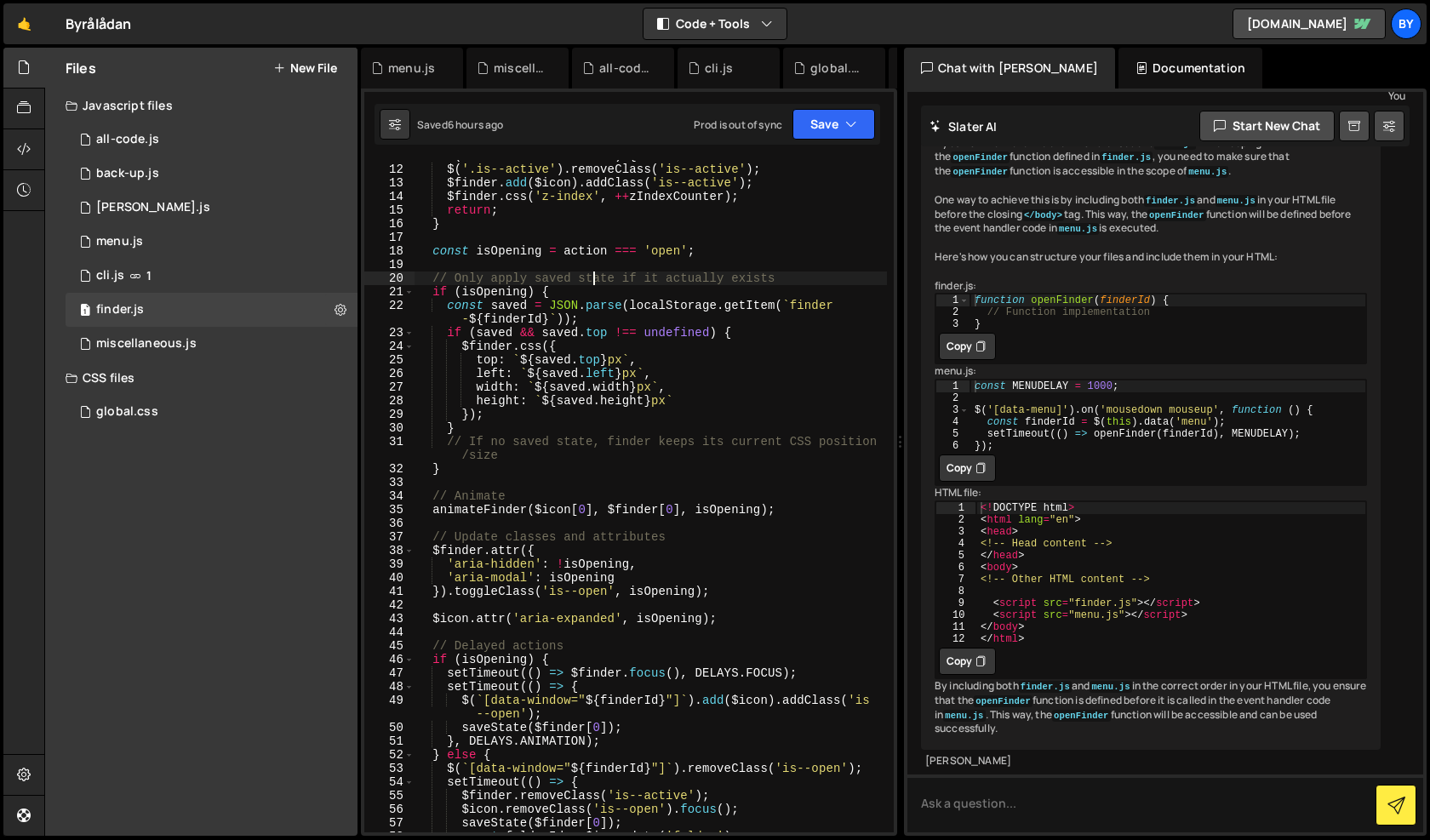
scroll to position [188, 0]
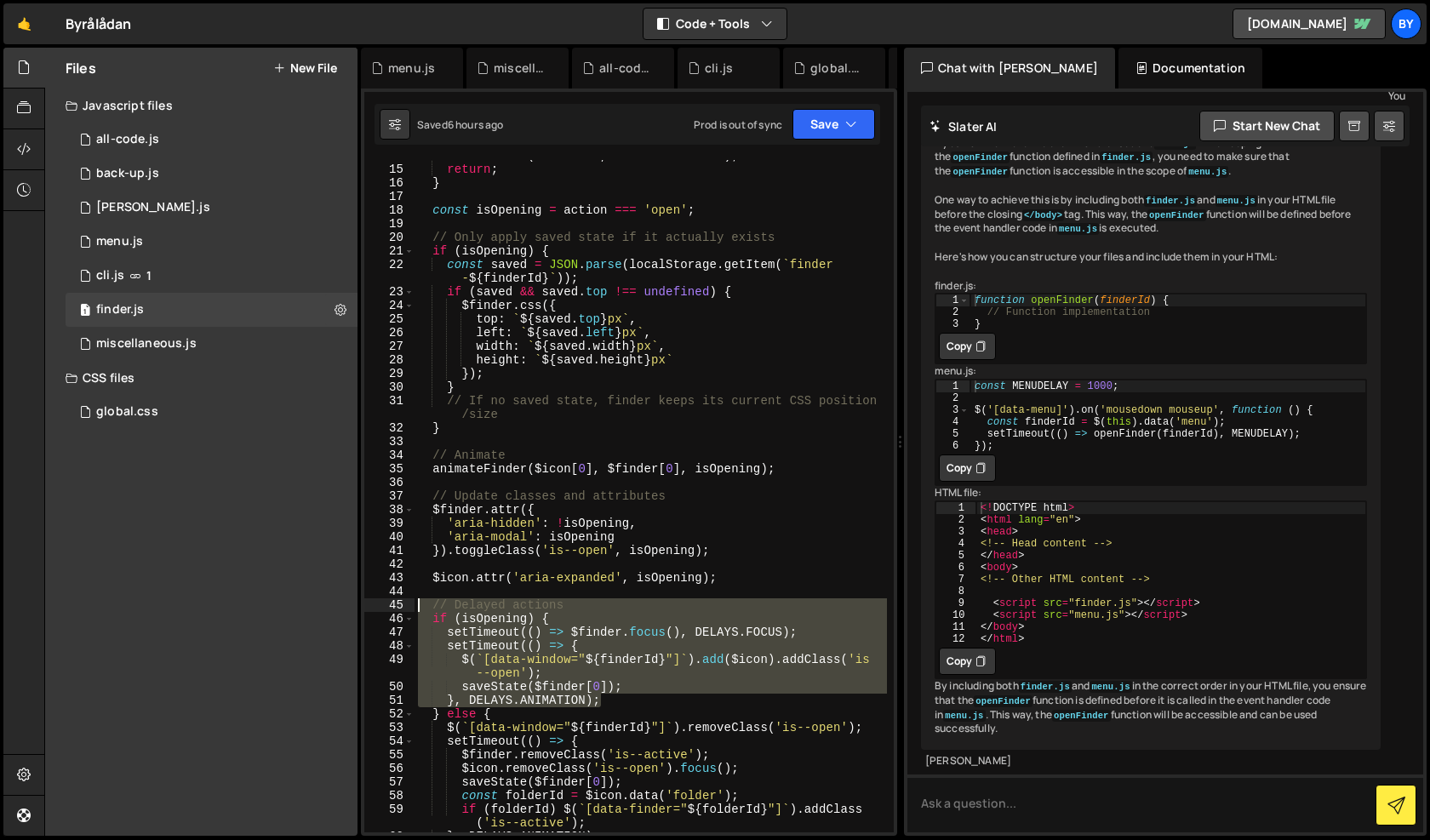
drag, startPoint x: 619, startPoint y: 699, endPoint x: 397, endPoint y: 606, distance: 240.7
click at [397, 606] on div "// Only apply saved state if it actually exists 14 15 16 17 18 19 20 21 22 23 2…" at bounding box center [629, 496] width 529 height 672
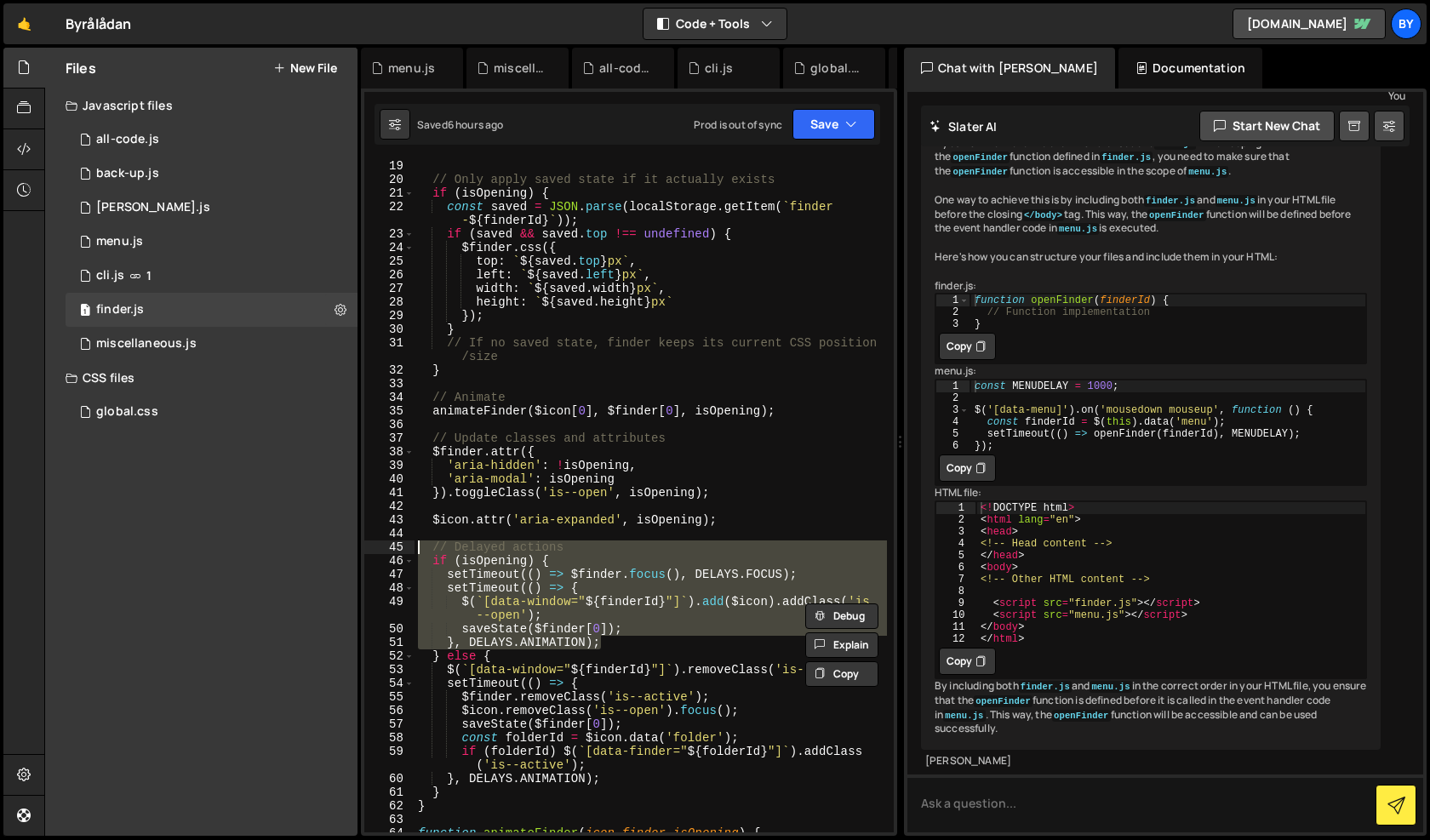
scroll to position [337, 0]
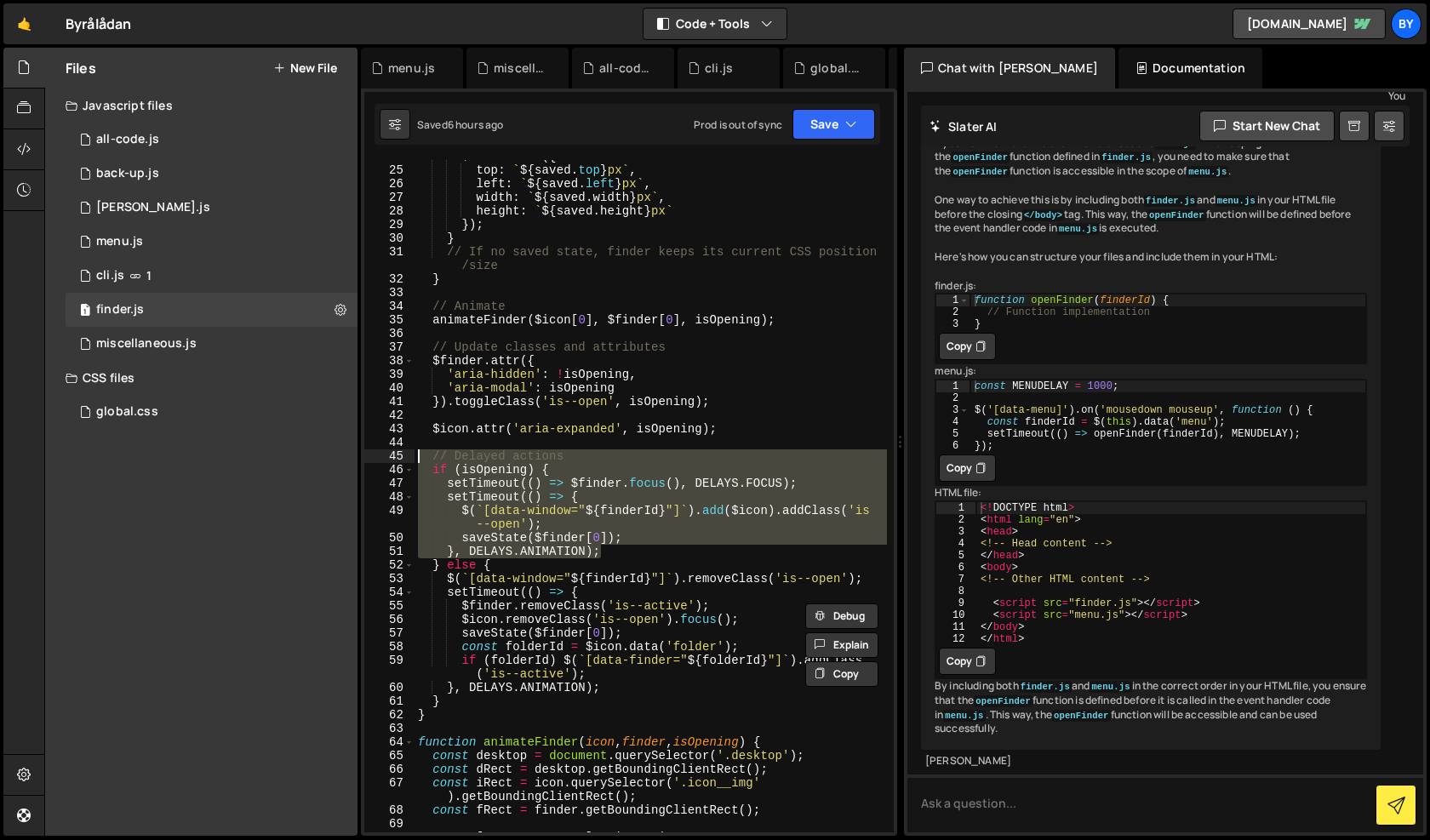
click at [450, 717] on div "$finder . css ({ top : ` ${ saved . top } px ` , left : ` ${ saved . left } px …" at bounding box center [651, 499] width 472 height 700
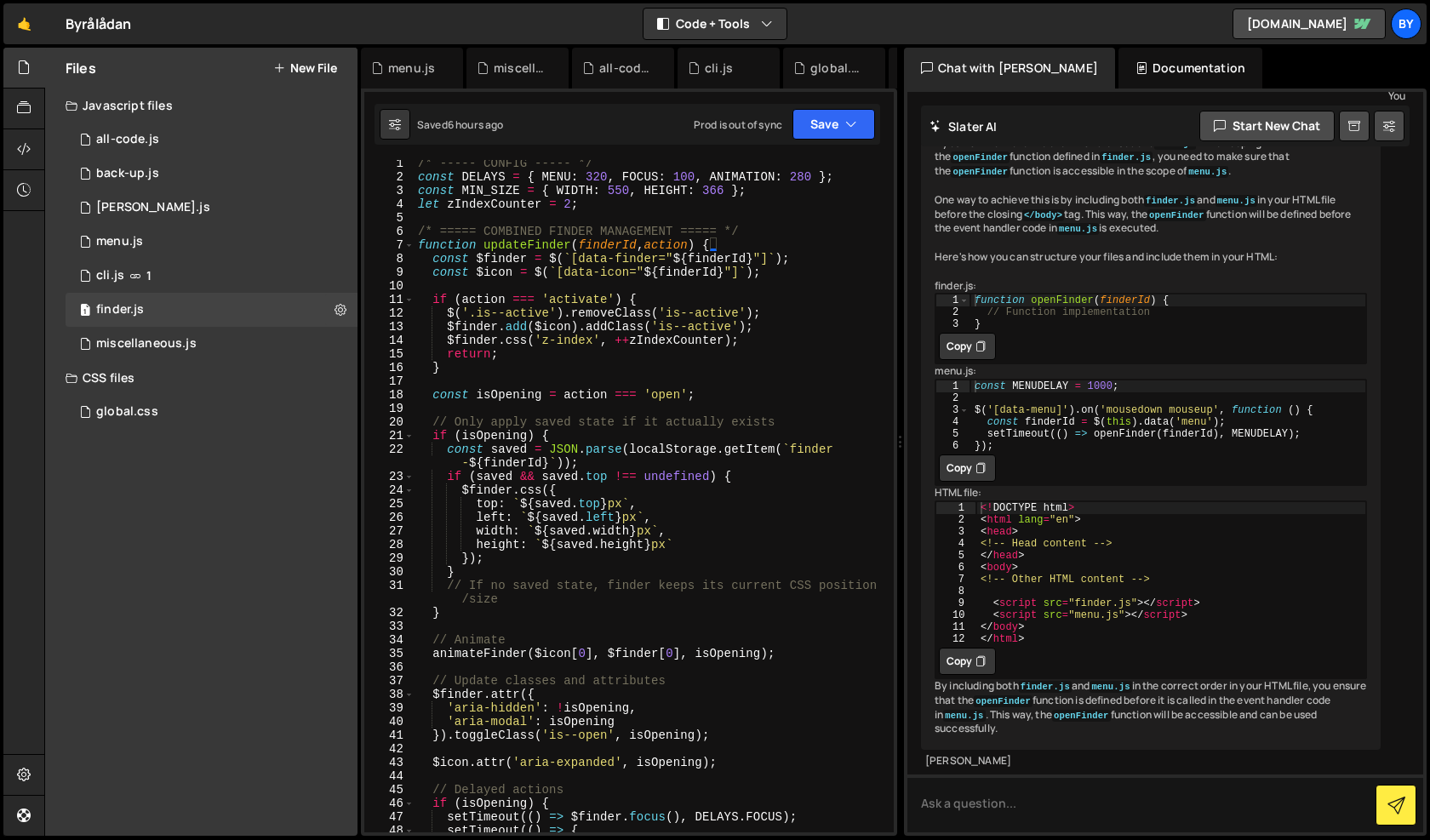
scroll to position [0, 0]
click at [418, 252] on div "/* ----- CONFIG ----- */ const DELAYS = { MENU : 320 , FOCUS : 100 , ANIMATION …" at bounding box center [651, 516] width 472 height 714
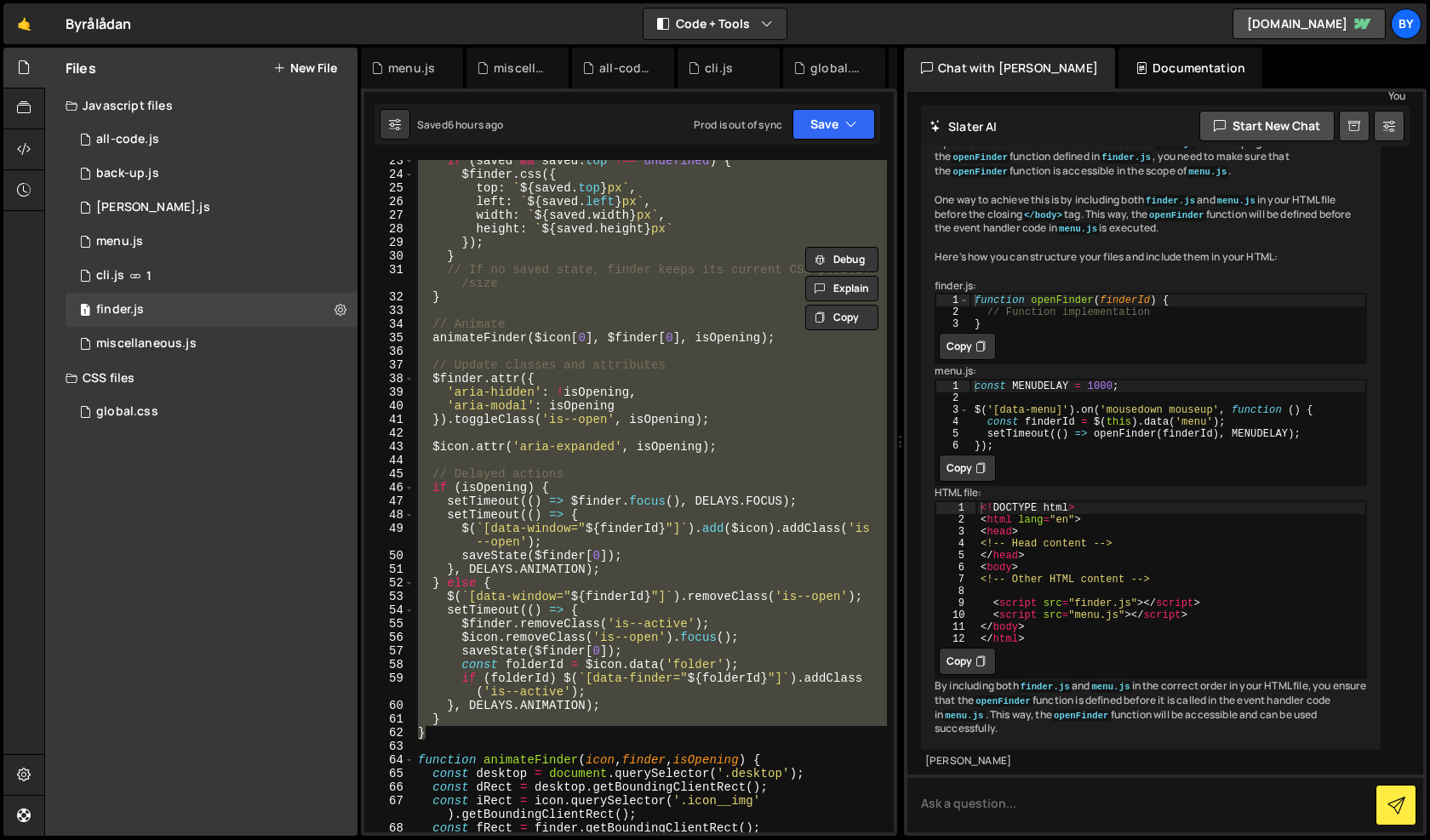
scroll to position [405, 0]
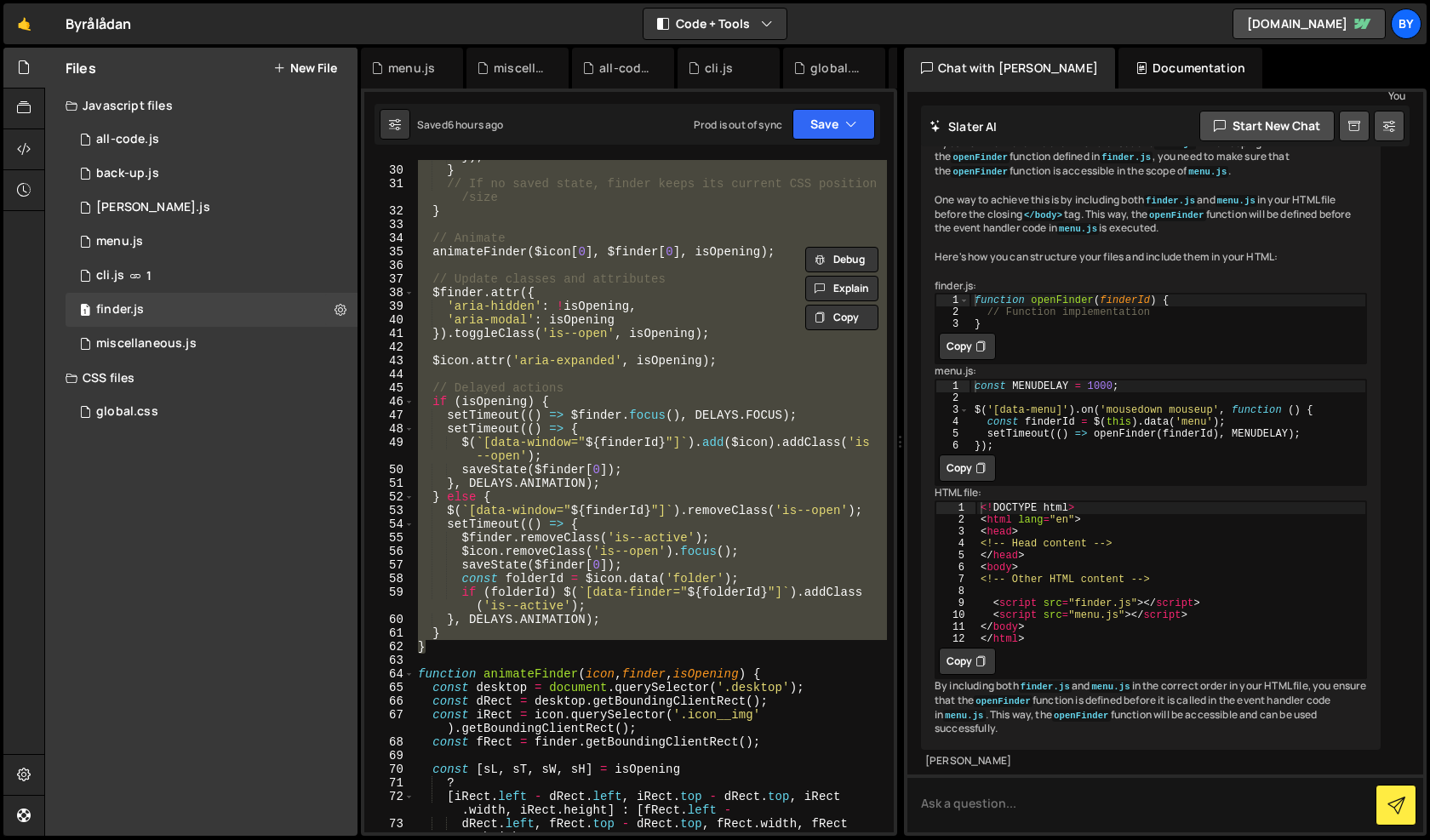
paste textarea "}"
type textarea "}"
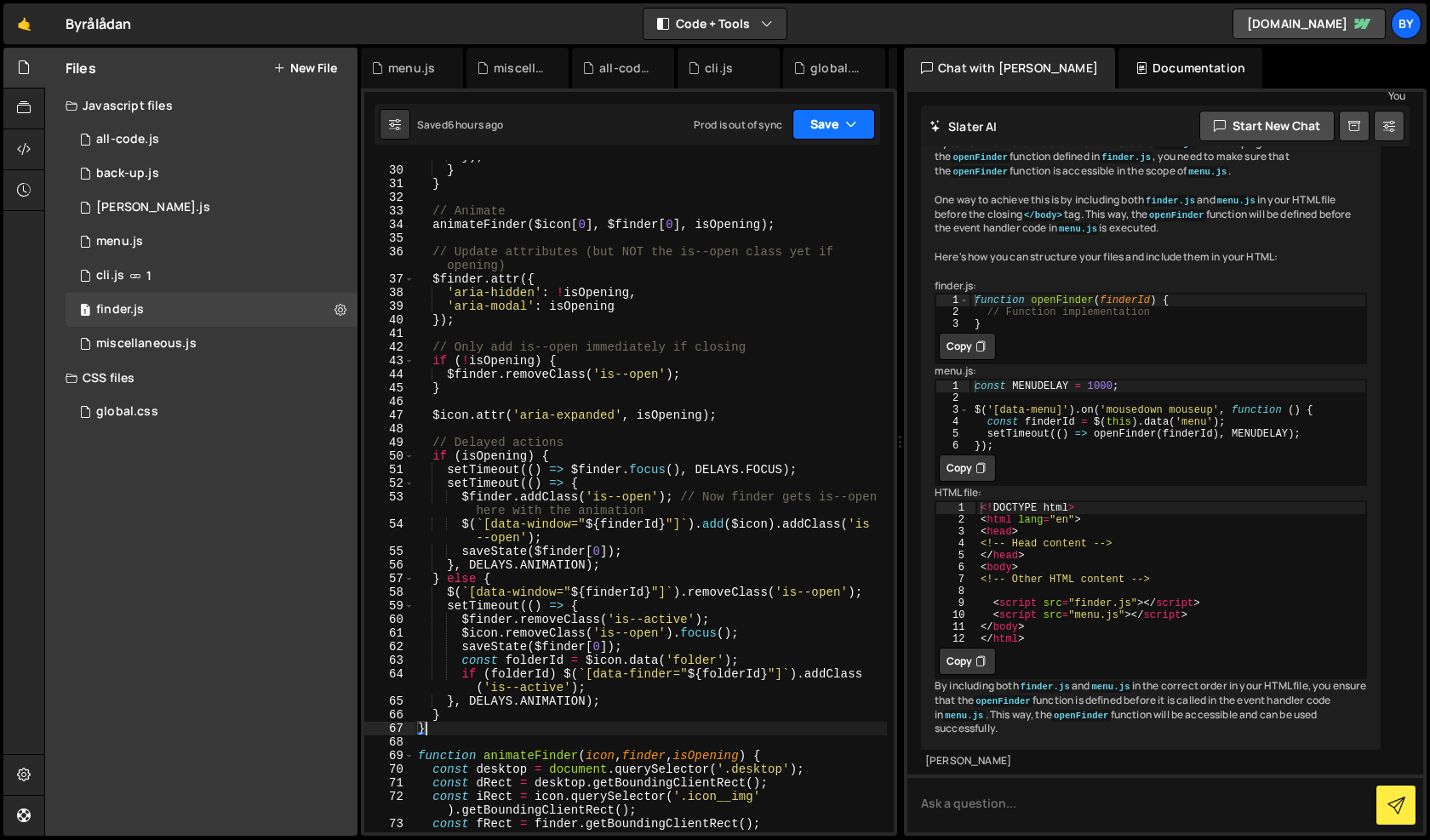
click at [860, 125] on button "Save" at bounding box center [833, 124] width 82 height 30
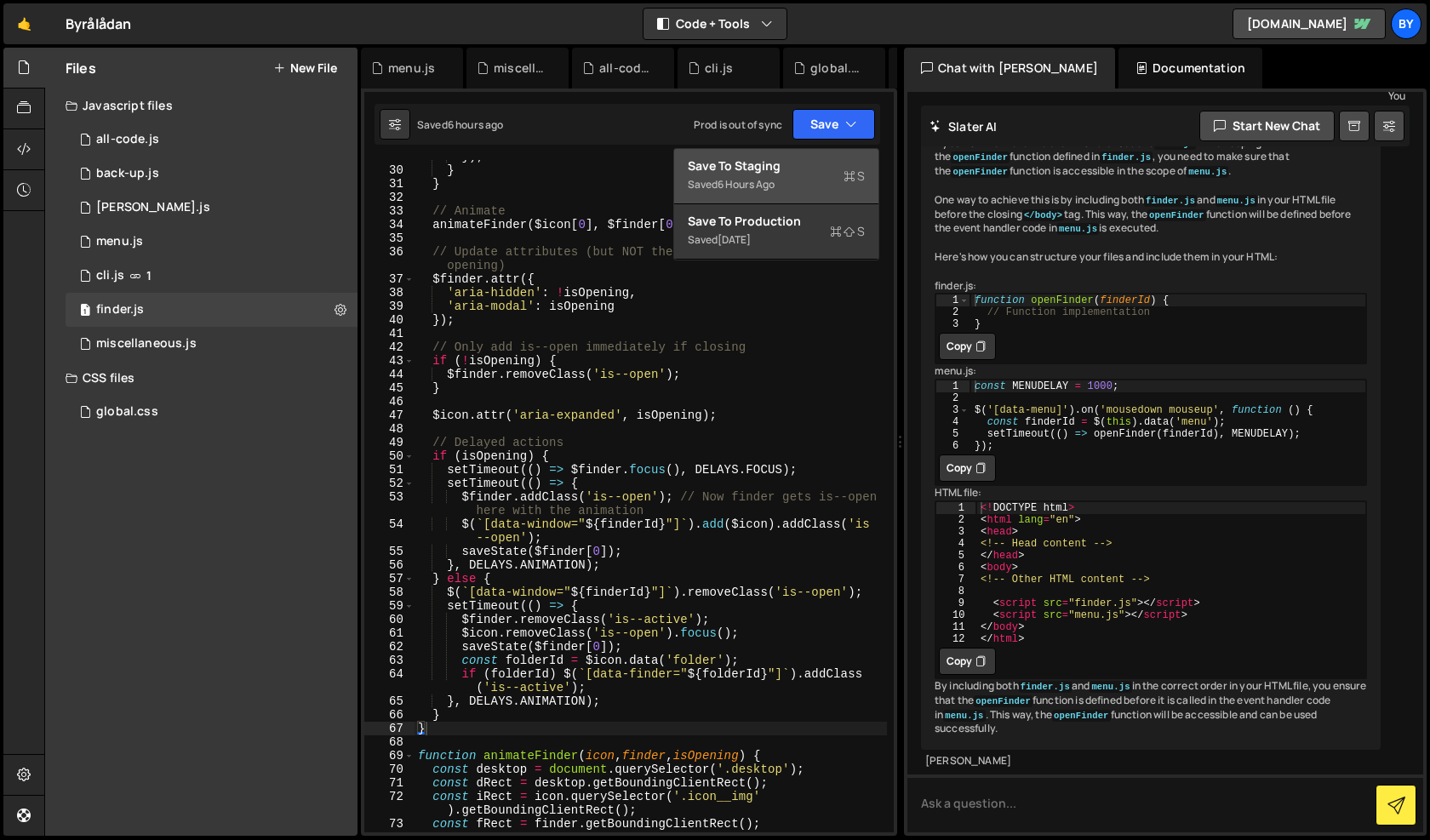
click at [791, 187] on div "Saved 6 hours ago" at bounding box center [776, 185] width 177 height 21
